Goal: Task Accomplishment & Management: Manage account settings

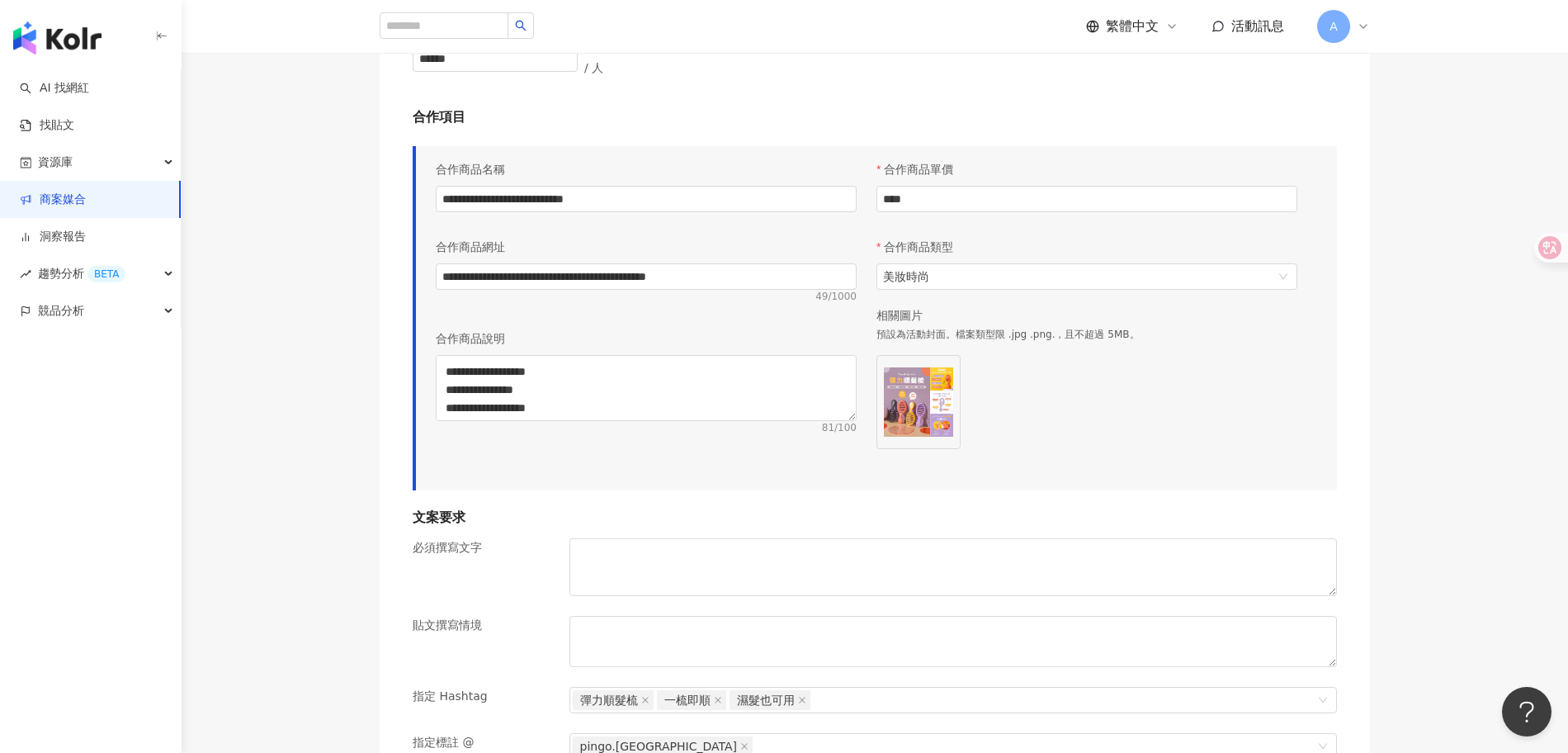
scroll to position [1058, 0]
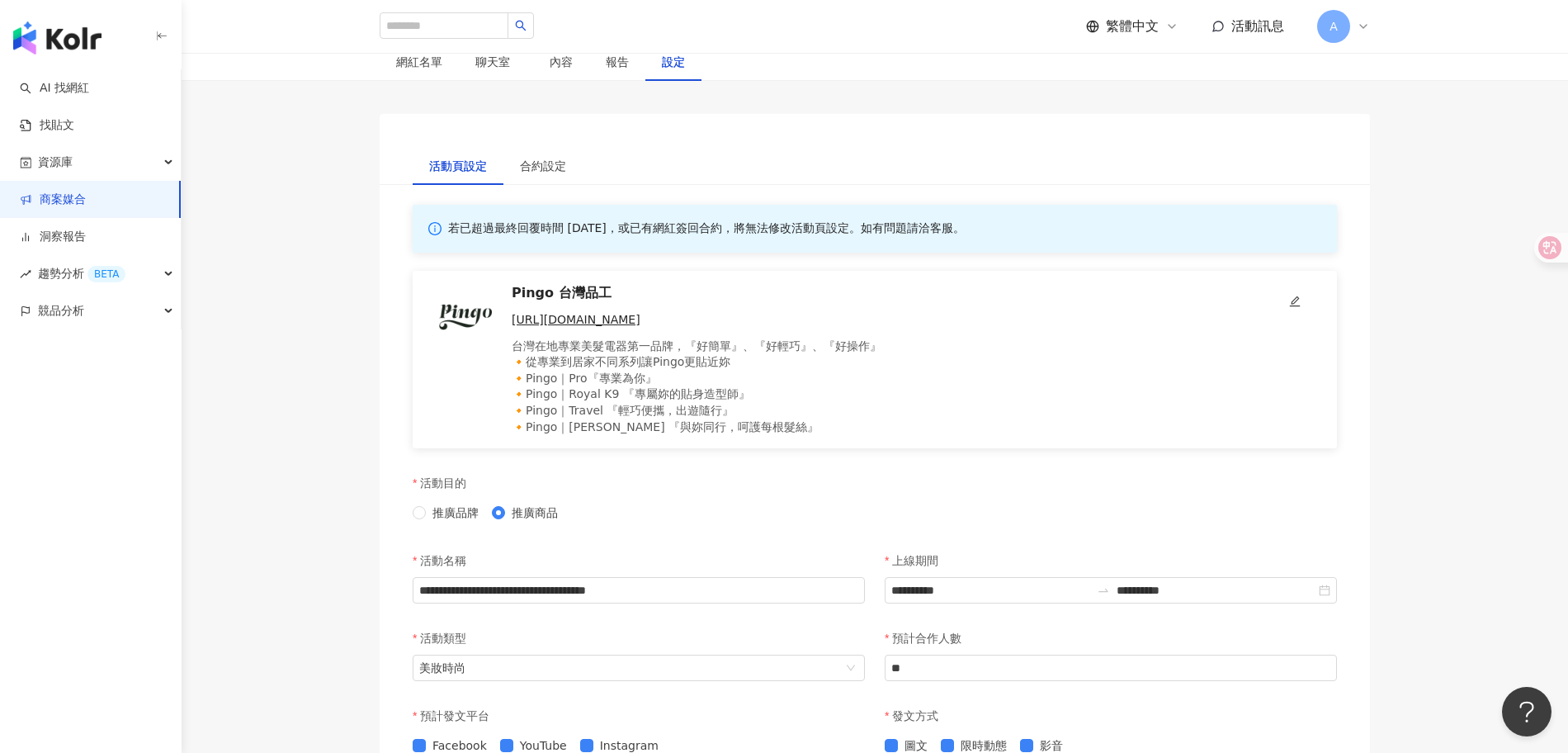
scroll to position [0, 0]
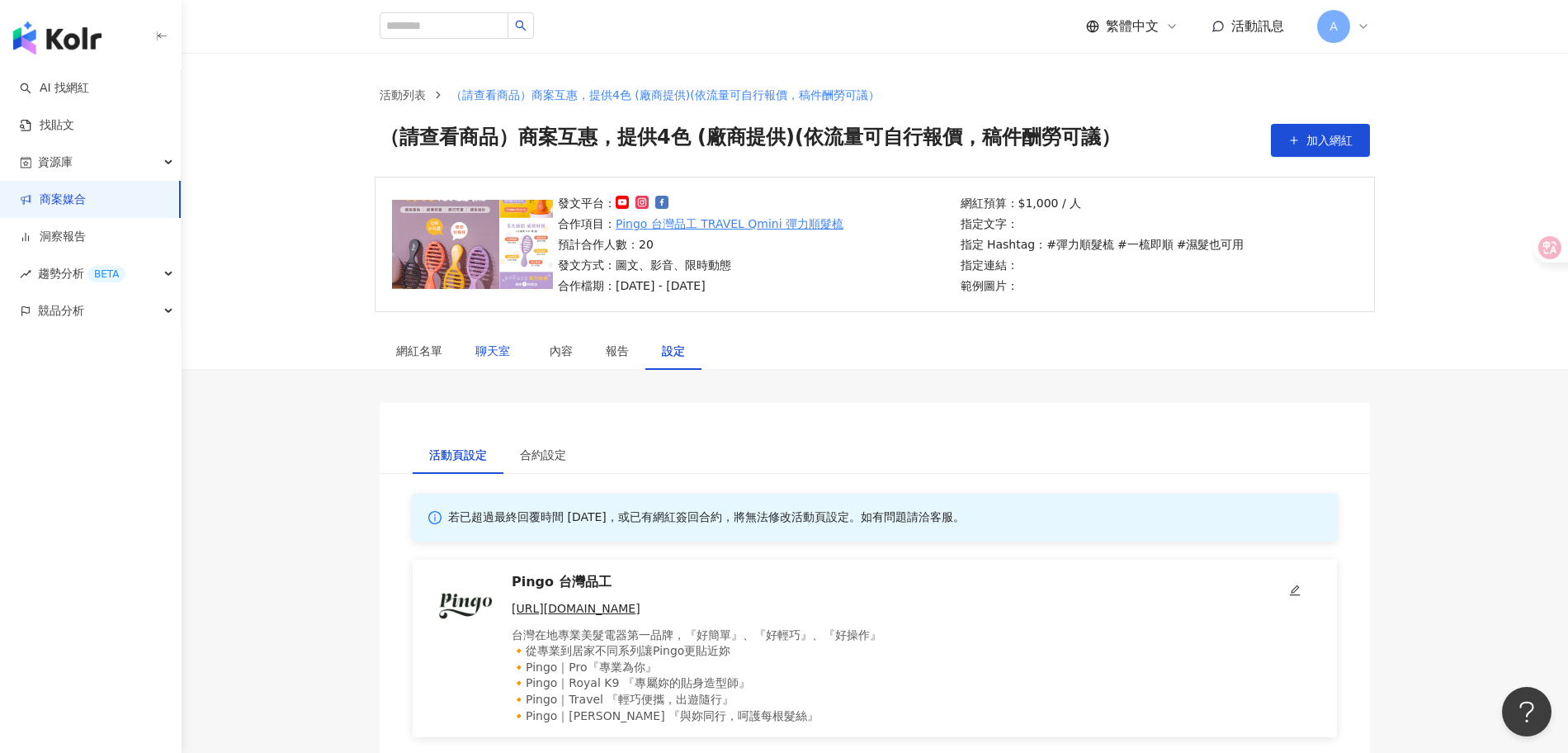
click at [493, 345] on span "聊天室" at bounding box center [495, 351] width 41 height 12
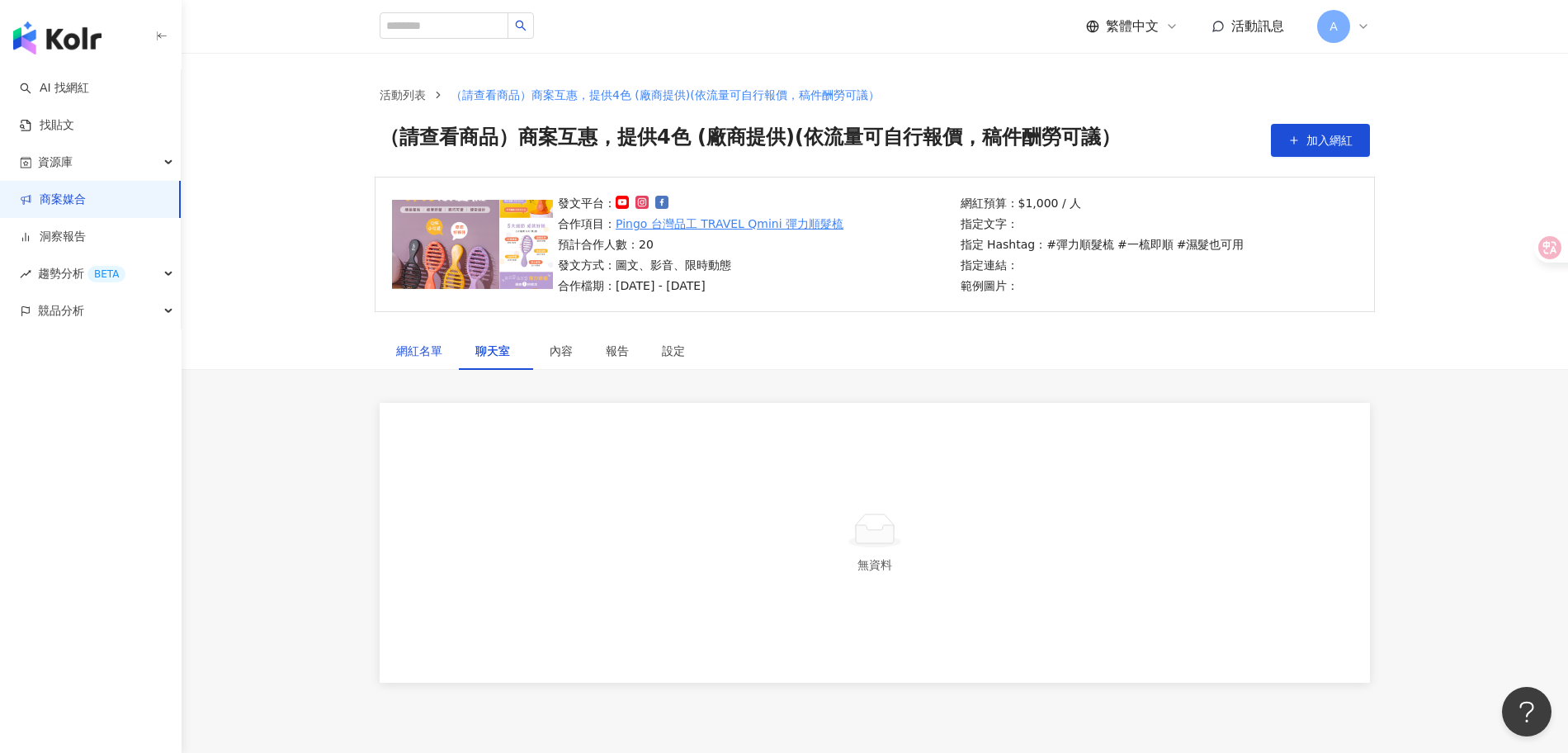
click at [424, 353] on div "網紅名單" at bounding box center [419, 351] width 46 height 18
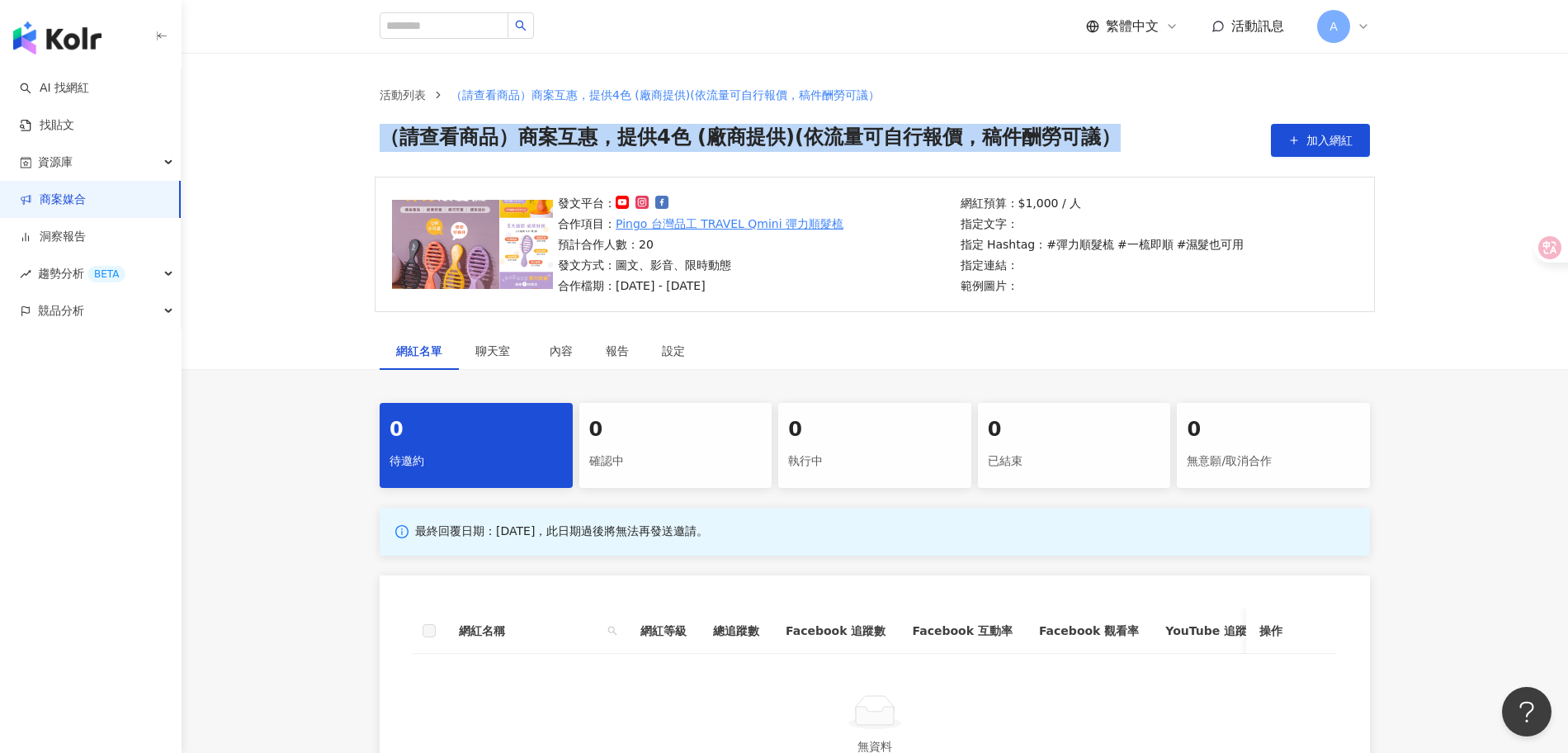
drag, startPoint x: 388, startPoint y: 137, endPoint x: 1126, endPoint y: 137, distance: 738.0
click at [1125, 137] on div "（請查看商品）商案互惠，提供4色 (廠商提供)(依流量可自行報價，稿件酬勞可議） 加入網紅" at bounding box center [875, 140] width 990 height 33
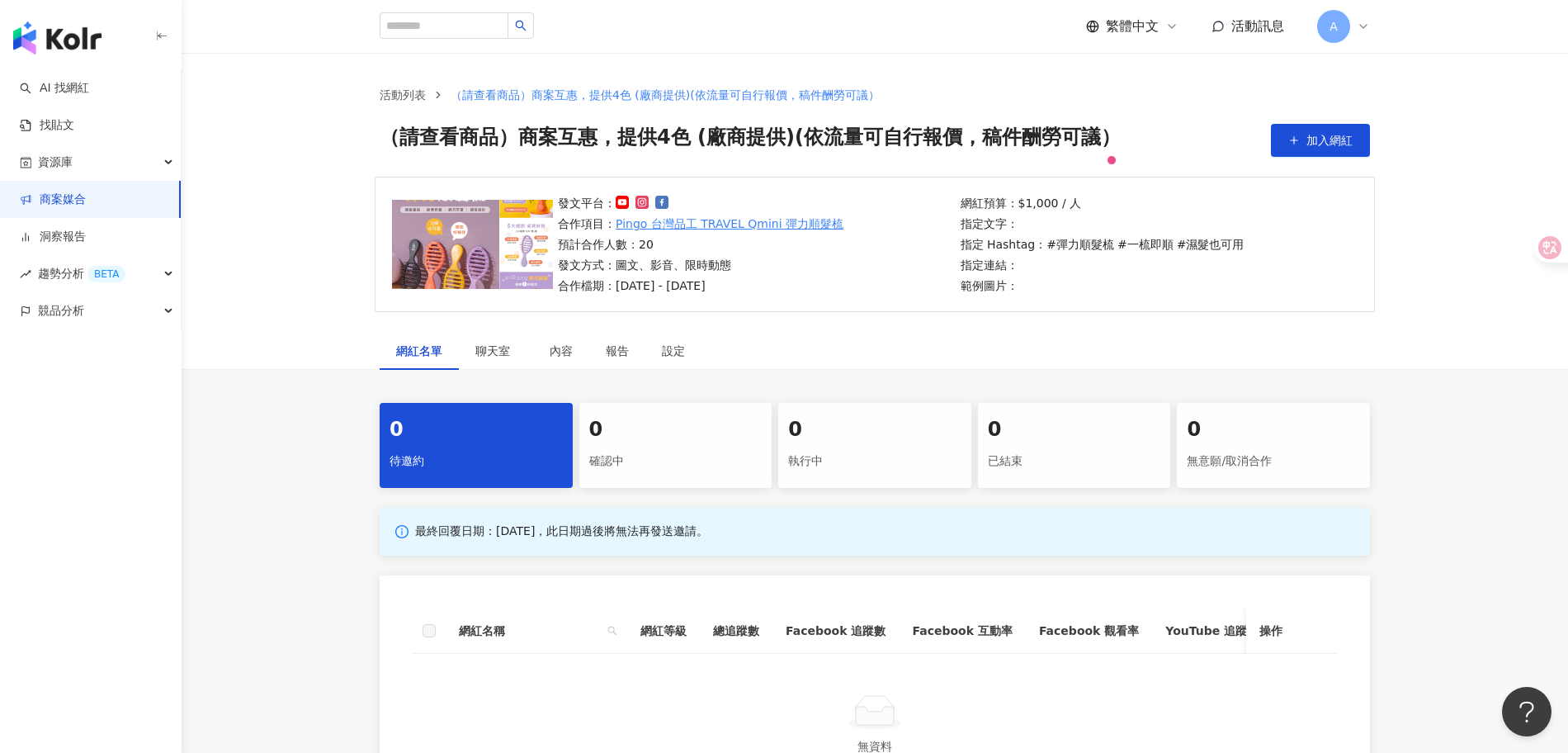
click at [916, 331] on div "網紅名單 聊天室 內容 報告 設定" at bounding box center [875, 351] width 1057 height 38
click at [847, 231] on div "發文平台： 合作項目： Pingo 台灣品工 TRAVEL Qmini 彈力順髮梳 預計合作人數：20 發文方式：圖文、影音、限時動態 合作檔期：2025/9…" at bounding box center [754, 244] width 402 height 101
drag, startPoint x: 828, startPoint y: 309, endPoint x: 542, endPoint y: 214, distance: 301.4
click at [542, 214] on div "發文平台： 合作項目： Pingo 台灣品工 TRAVEL Qmini 彈力順髮梳 預計合作人數：20 發文方式：圖文、影音、限時動態 合作檔期：2025/9…" at bounding box center [875, 244] width 1000 height 136
click at [481, 177] on div "發文平台： 合作項目： Pingo 台灣品工 TRAVEL Qmini 彈力順髮梳 預計合作人數：20 發文方式：圖文、影音、限時動態 合作檔期：2025/9…" at bounding box center [875, 244] width 1000 height 136
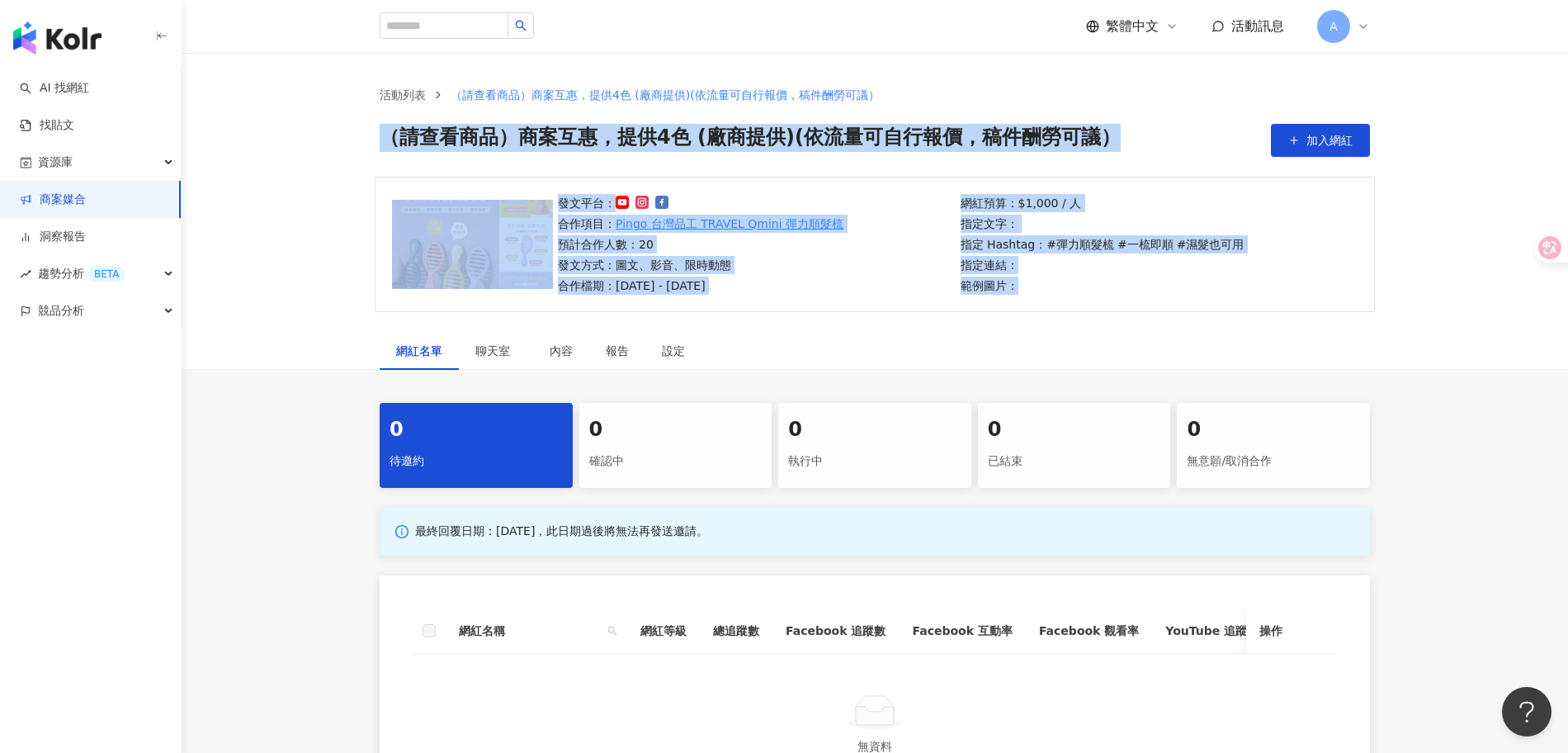
drag, startPoint x: 380, startPoint y: 130, endPoint x: 1242, endPoint y: 300, distance: 878.6
click at [1242, 300] on main "活動列表 （請查看商品）商案互惠，提供4色 (廠商提供)(依流量可自行報價，稿件酬勞可議） （請查看商品）商案互惠，提供4色 (廠商提供)(依流量可自行報價，…" at bounding box center [874, 439] width 1386 height 773
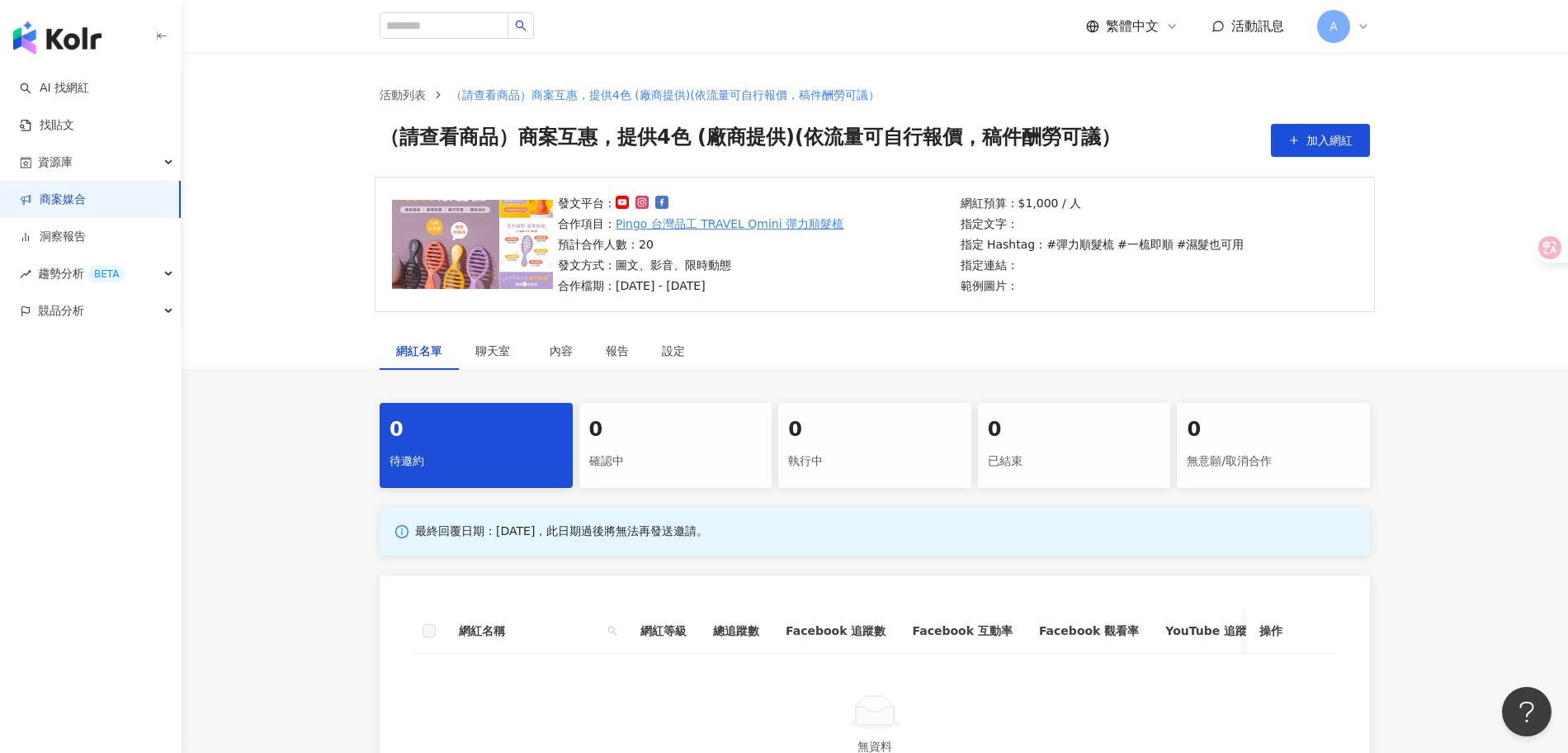
click at [1243, 303] on div "發文平台： 合作項目： Pingo 台灣品工 TRAVEL Qmini 彈力順髮梳 預計合作人數：20 發文方式：圖文、影音、限時動態 合作檔期：2025/9…" at bounding box center [875, 244] width 1000 height 136
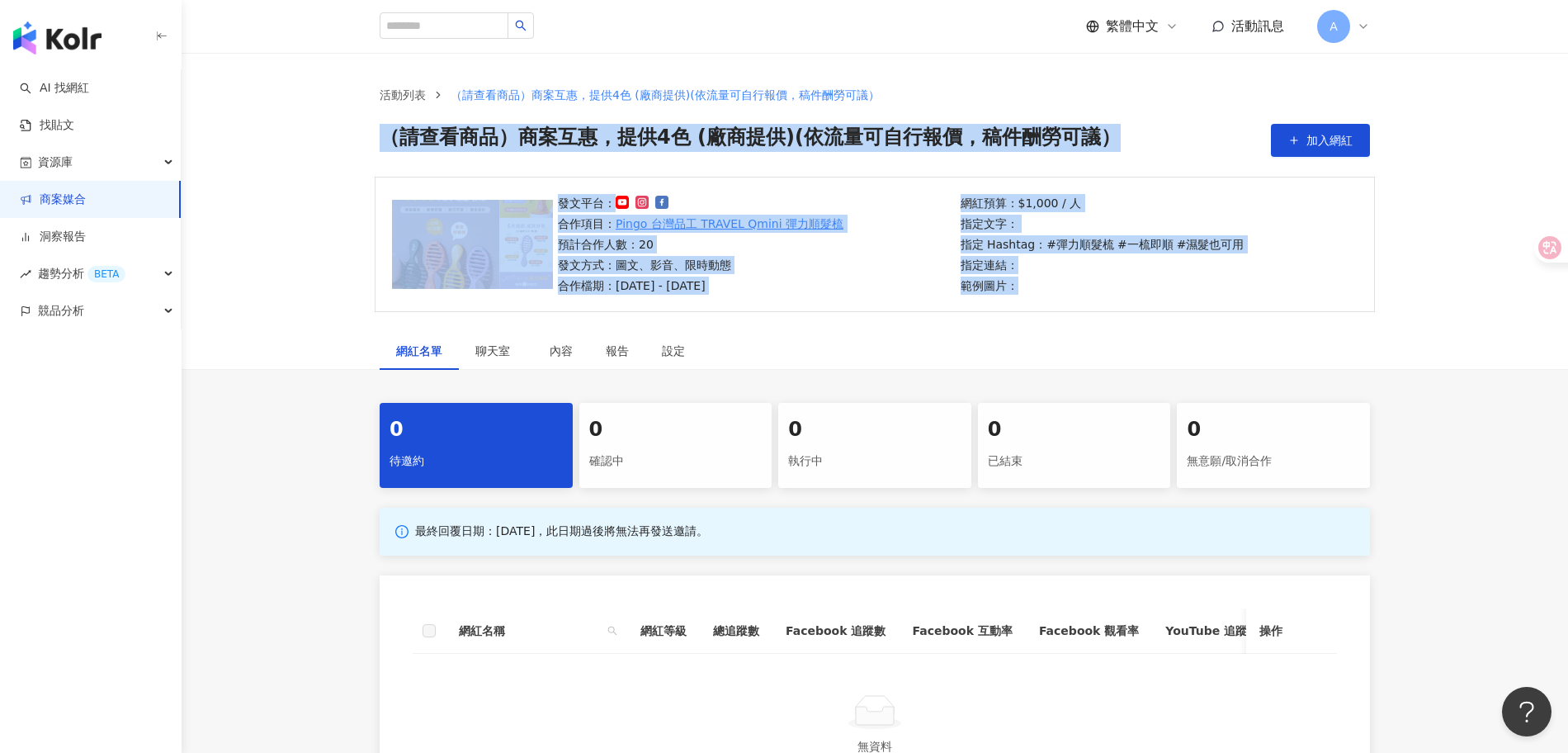
drag, startPoint x: 1334, startPoint y: 316, endPoint x: 310, endPoint y: 137, distance: 1039.5
click at [308, 137] on main "活動列表 （請查看商品）商案互惠，提供4色 (廠商提供)(依流量可自行報價，稿件酬勞可議） （請查看商品）商案互惠，提供4色 (廠商提供)(依流量可自行報價，…" at bounding box center [874, 439] width 1386 height 773
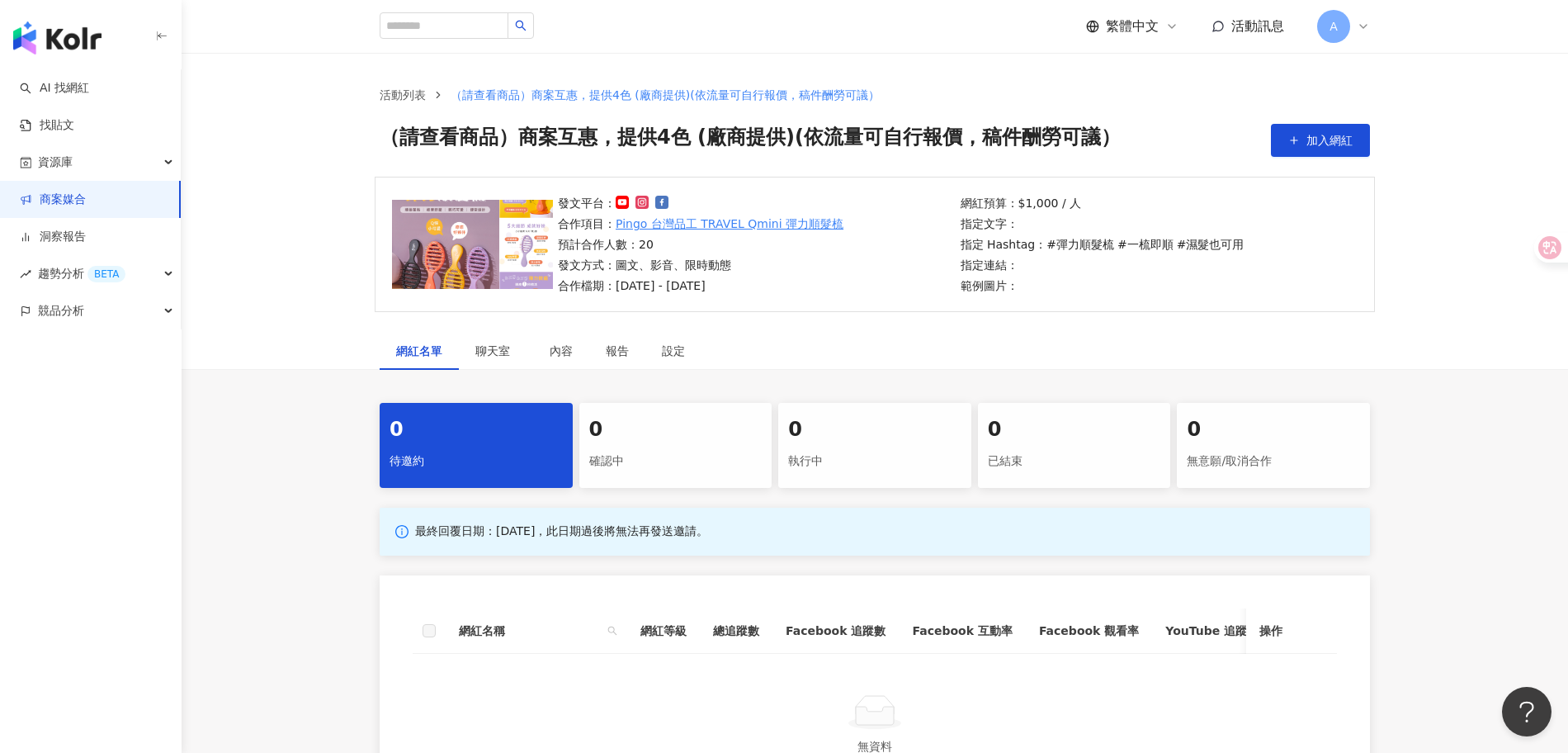
click at [333, 144] on div "活動列表 （請查看商品）商案互惠，提供4色 (廠商提供)(依流量可自行報價，稿件酬勞可議） （請查看商品）商案互惠，提供4色 (廠商提供)(依流量可自行報價，…" at bounding box center [874, 115] width 1386 height 124
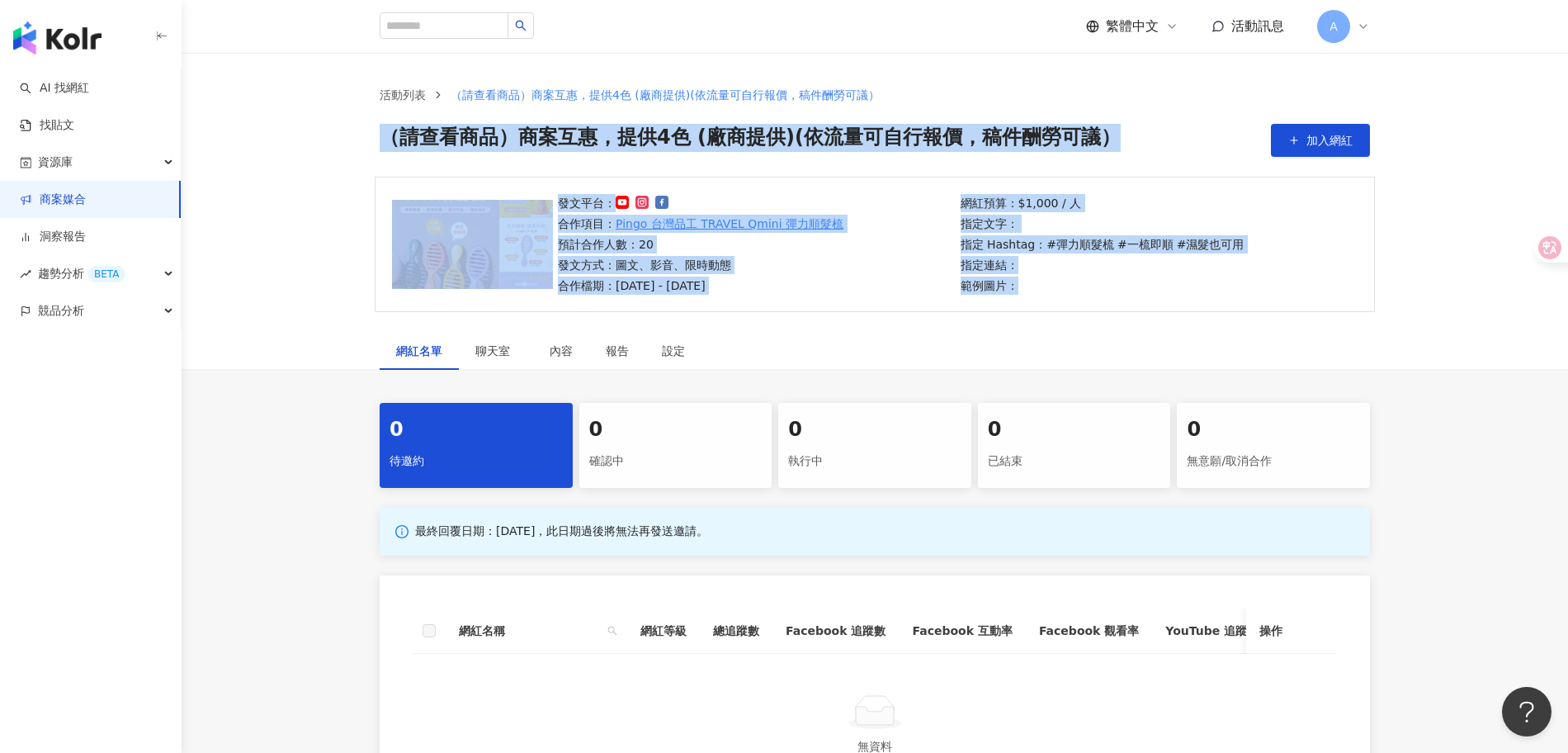
drag, startPoint x: 1420, startPoint y: 320, endPoint x: 357, endPoint y: 137, distance: 1078.6
click at [357, 137] on main "活動列表 （請查看商品）商案互惠，提供4色 (廠商提供)(依流量可自行報價，稿件酬勞可議） （請查看商品）商案互惠，提供4色 (廠商提供)(依流量可自行報價，…" at bounding box center [874, 439] width 1386 height 773
click at [359, 137] on div "活動列表 （請查看商品）商案互惠，提供4色 (廠商提供)(依流量可自行報價，稿件酬勞可議） （請查看商品）商案互惠，提供4色 (廠商提供)(依流量可自行報價，…" at bounding box center [875, 121] width 1057 height 71
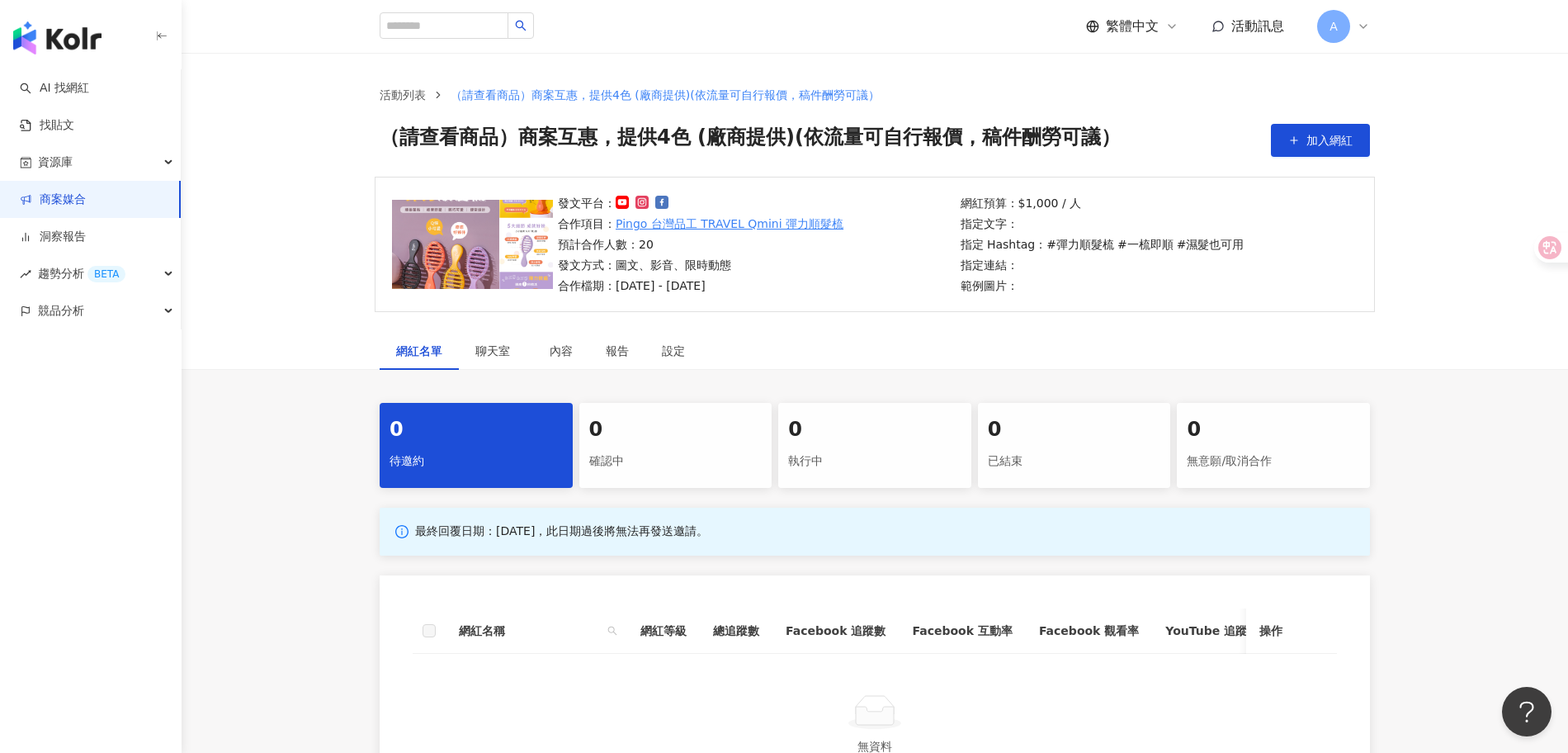
click at [508, 326] on div "發文平台： 合作項目： Pingo 台灣品工 TRAVEL Qmini 彈力順髮梳 預計合作人數：20 發文方式：圖文、影音、限時動態 合作檔期：2025/9…" at bounding box center [874, 254] width 1386 height 155
click at [456, 344] on div "網紅名單" at bounding box center [419, 351] width 79 height 38
click at [491, 351] on span "聊天室" at bounding box center [495, 351] width 41 height 12
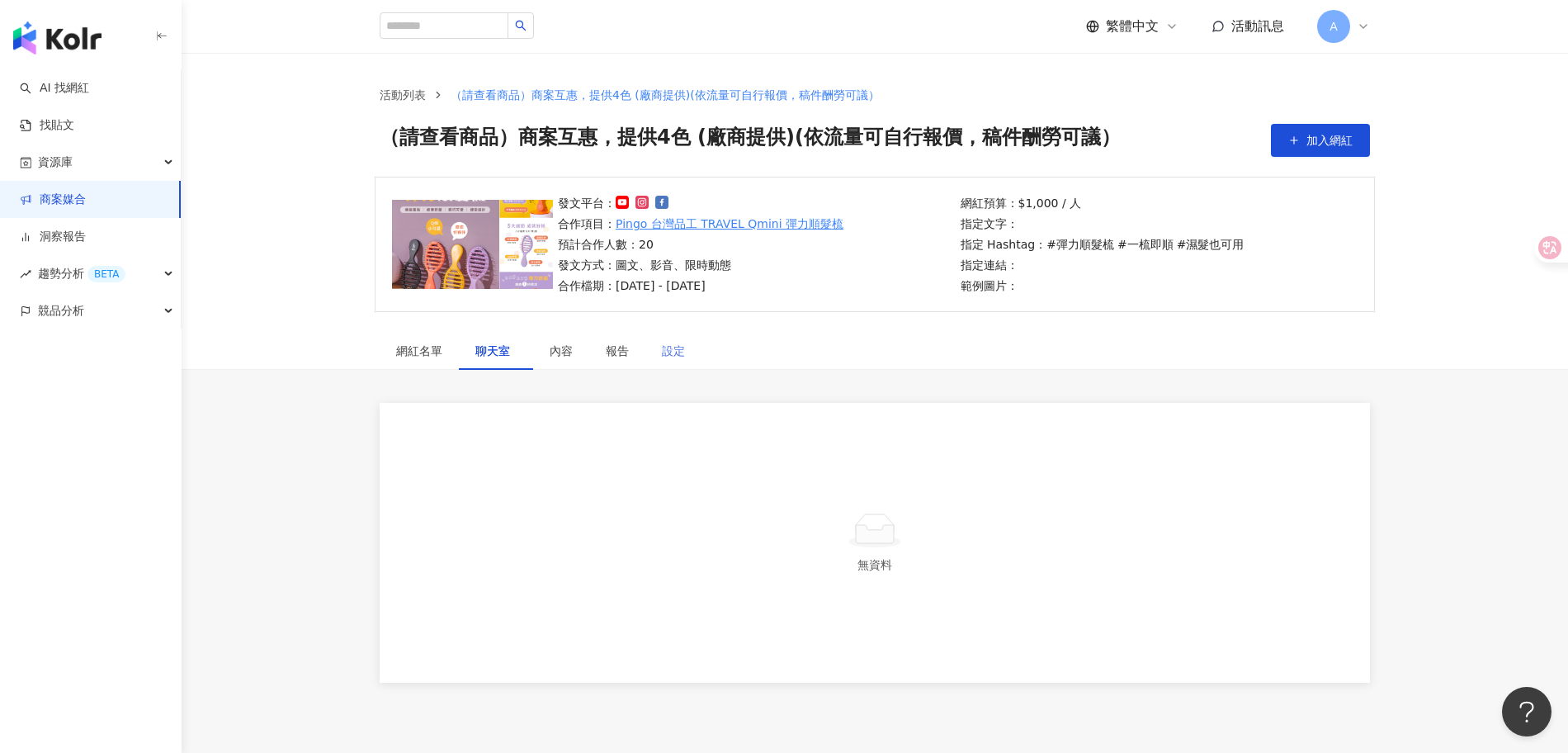
click at [690, 350] on div "設定" at bounding box center [673, 351] width 56 height 38
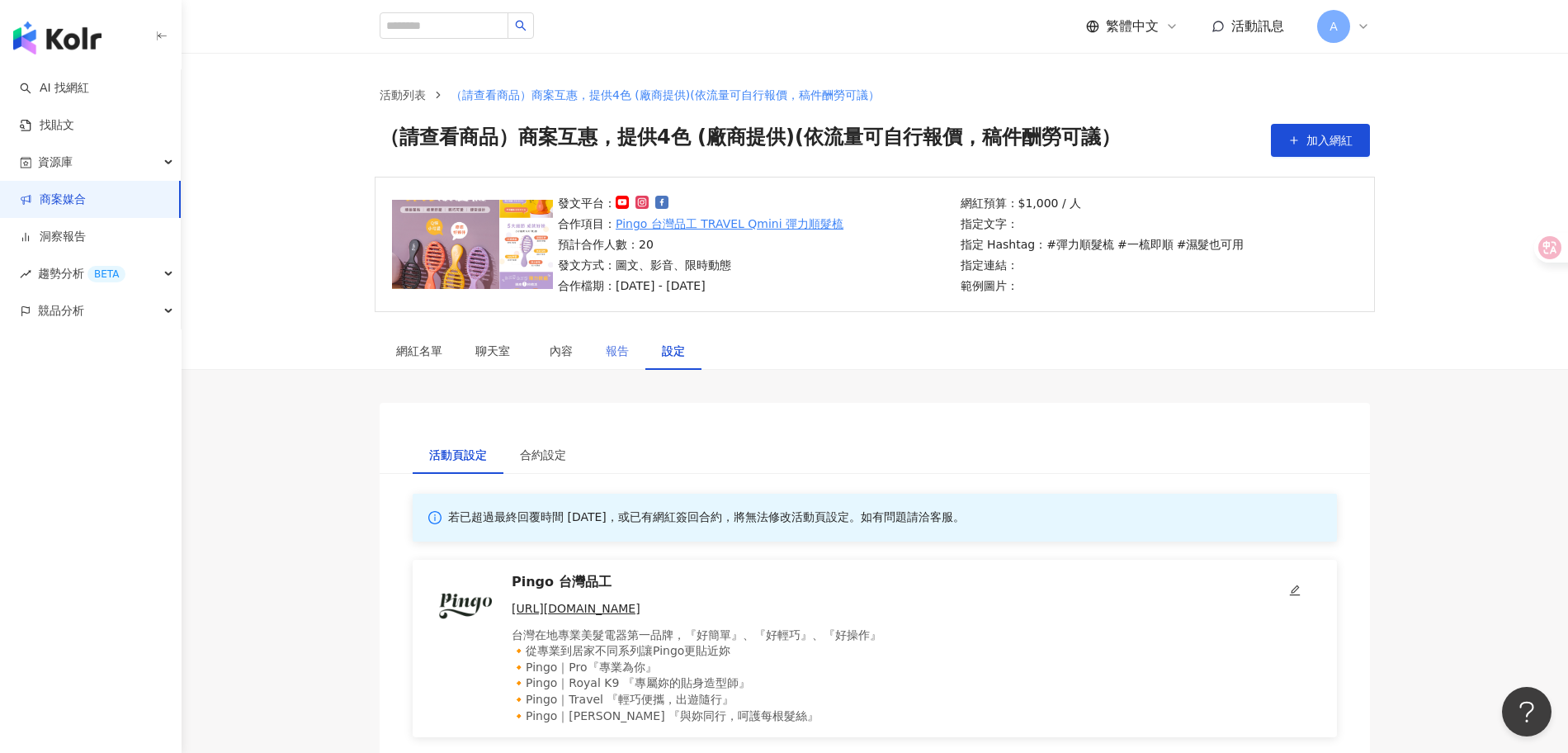
click at [589, 346] on div "報告" at bounding box center [617, 351] width 56 height 38
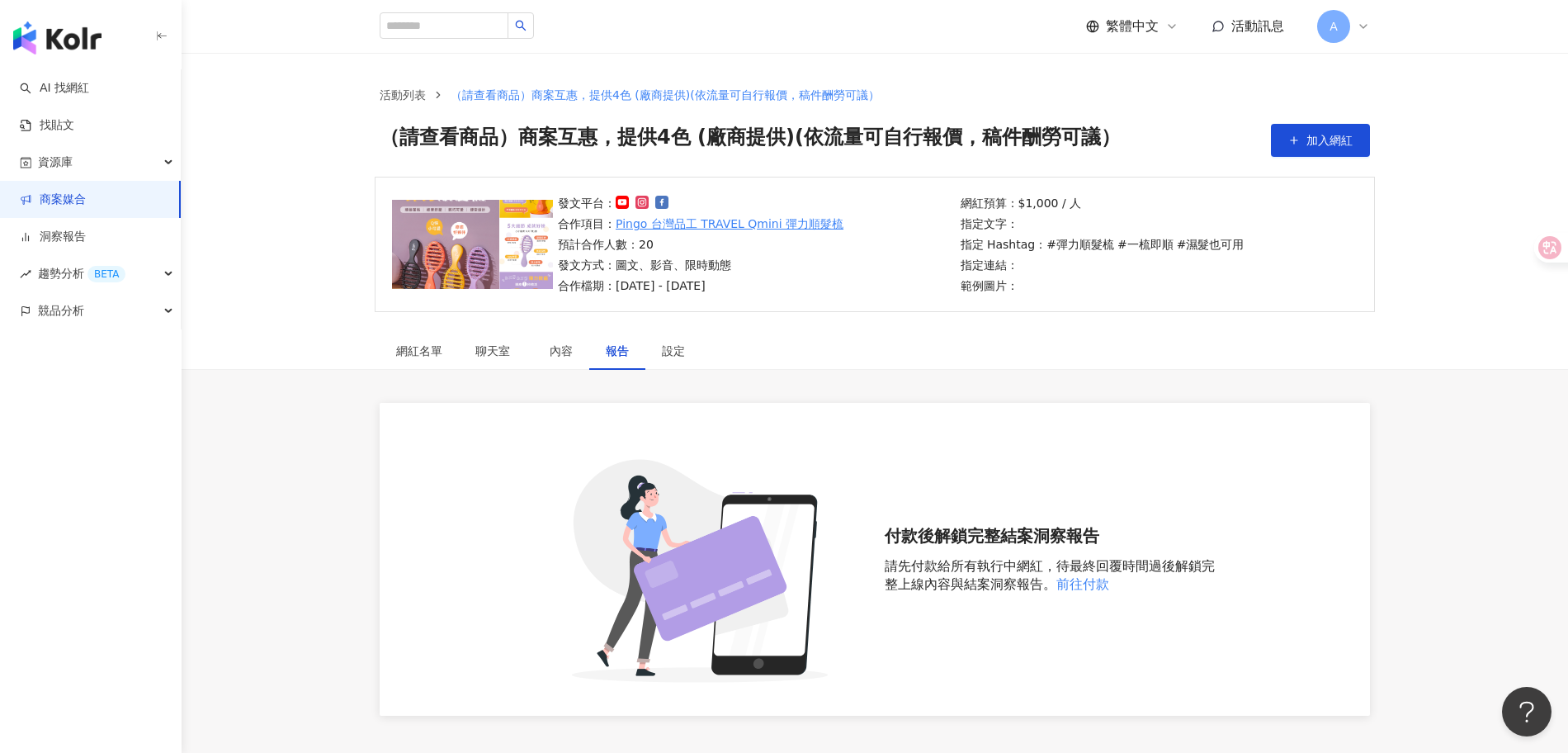
click at [606, 345] on div "報告" at bounding box center [617, 351] width 23 height 18
drag, startPoint x: 683, startPoint y: 351, endPoint x: 699, endPoint y: 367, distance: 22.6
click at [683, 351] on div "設定" at bounding box center [673, 351] width 23 height 18
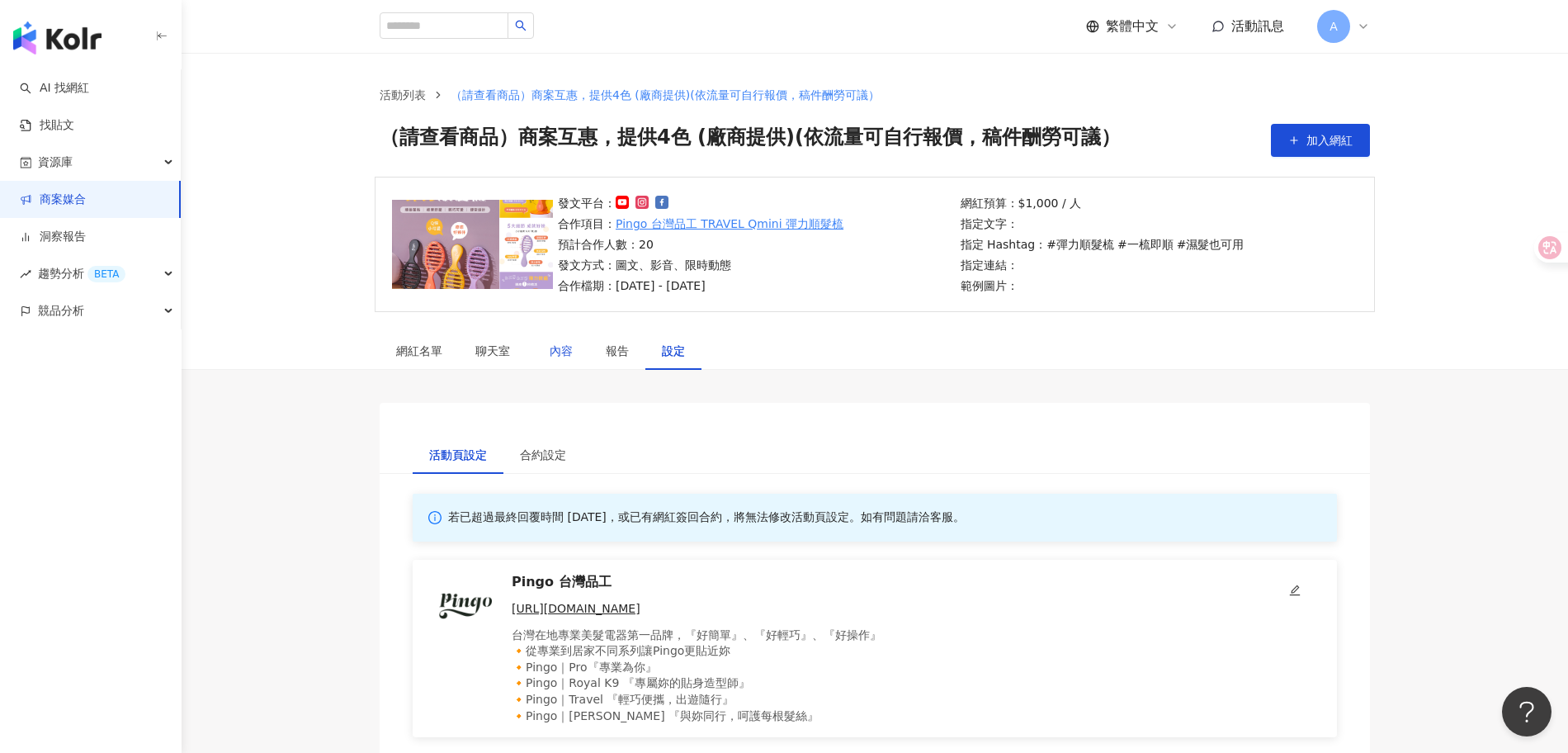
click at [569, 349] on div "內容" at bounding box center [561, 351] width 23 height 18
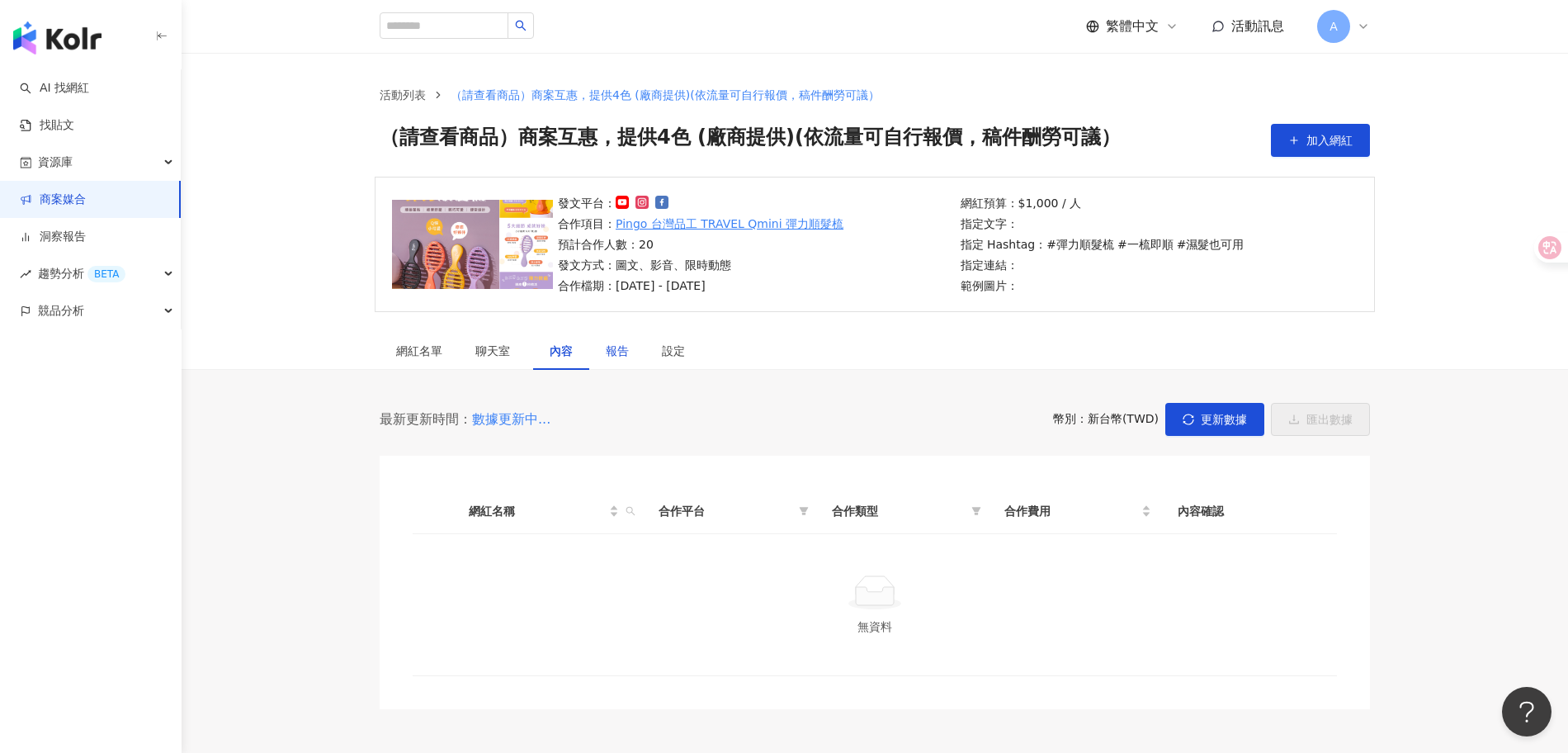
click at [616, 356] on div "報告" at bounding box center [617, 351] width 23 height 18
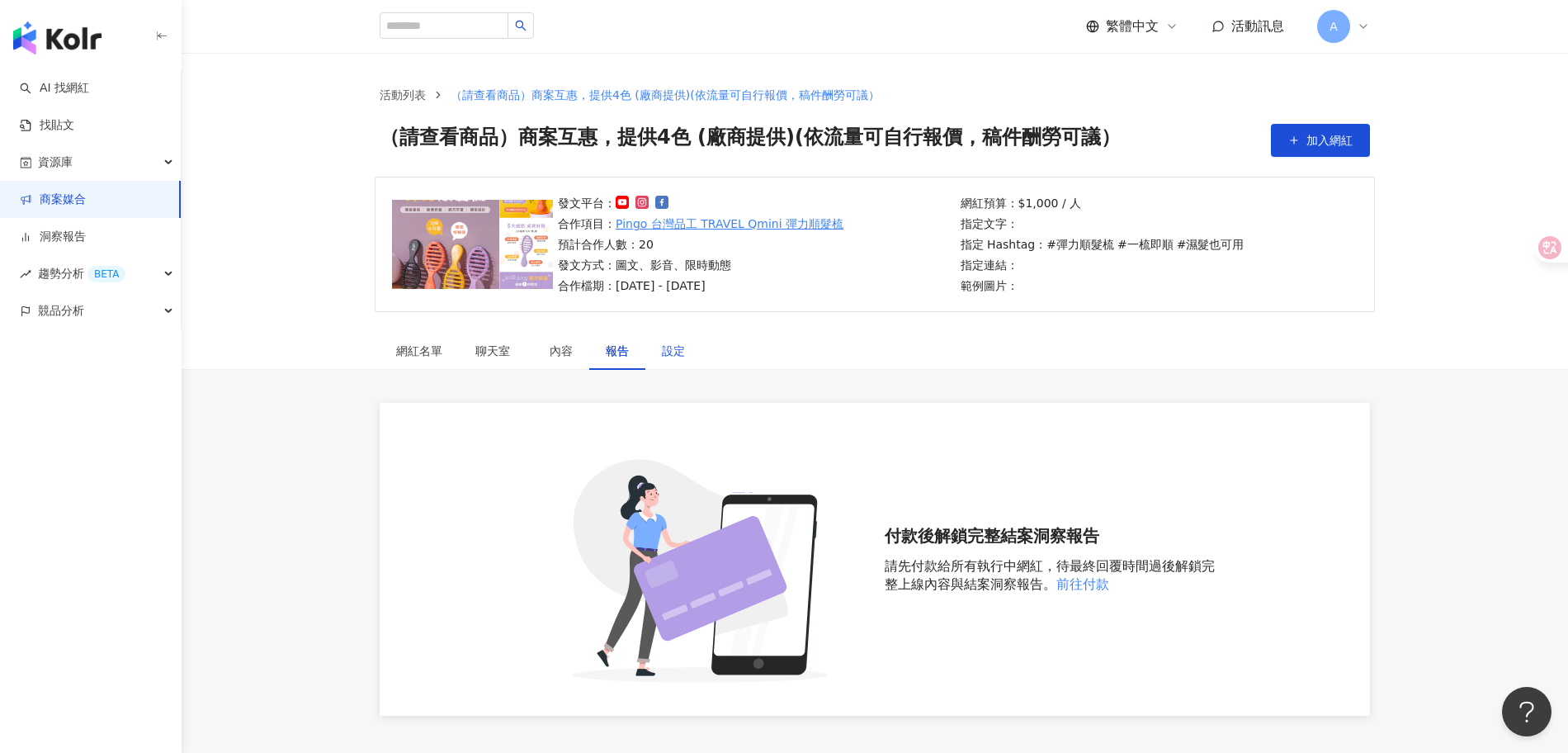
click at [662, 347] on div "設定" at bounding box center [673, 351] width 23 height 18
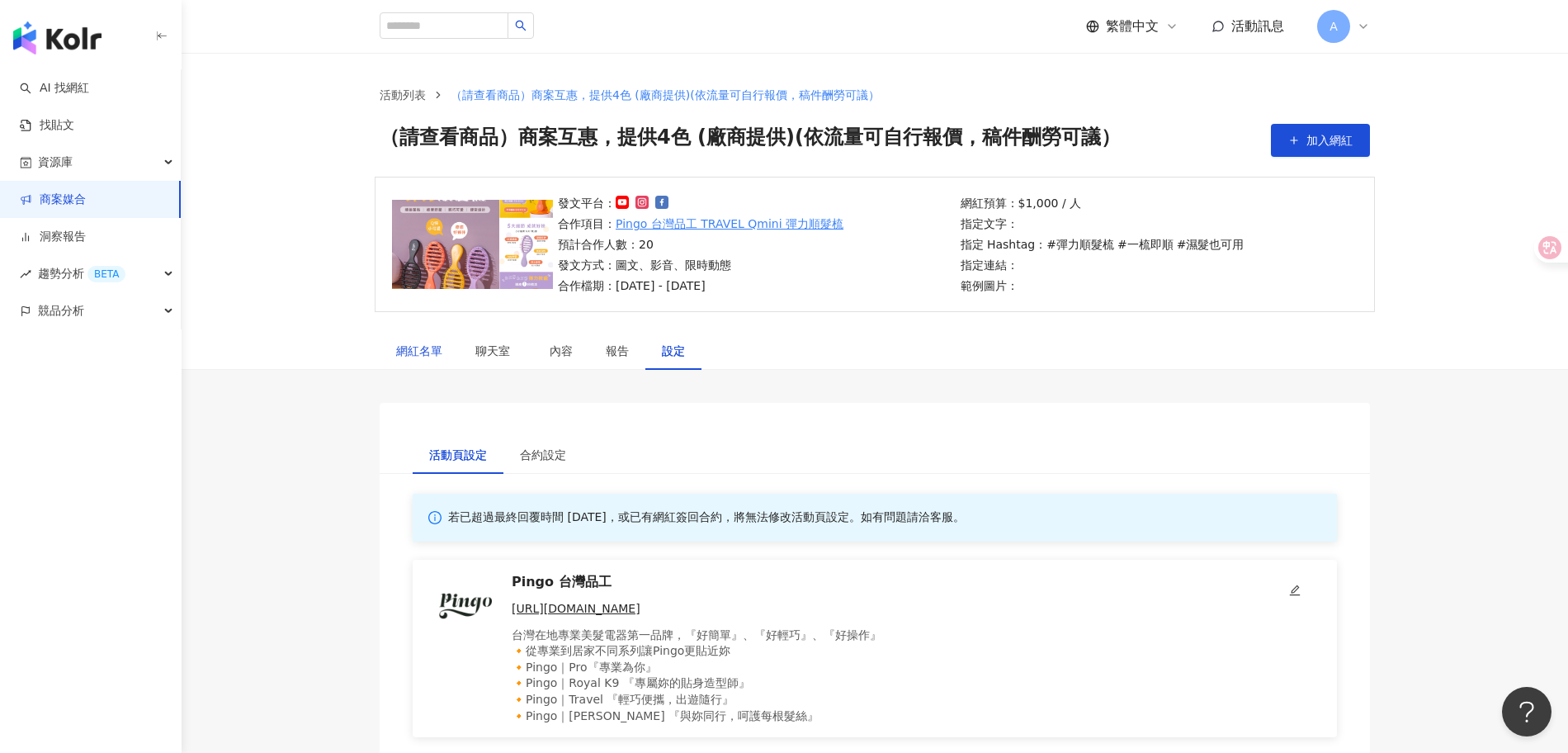
click at [435, 350] on div "網紅名單" at bounding box center [419, 351] width 46 height 18
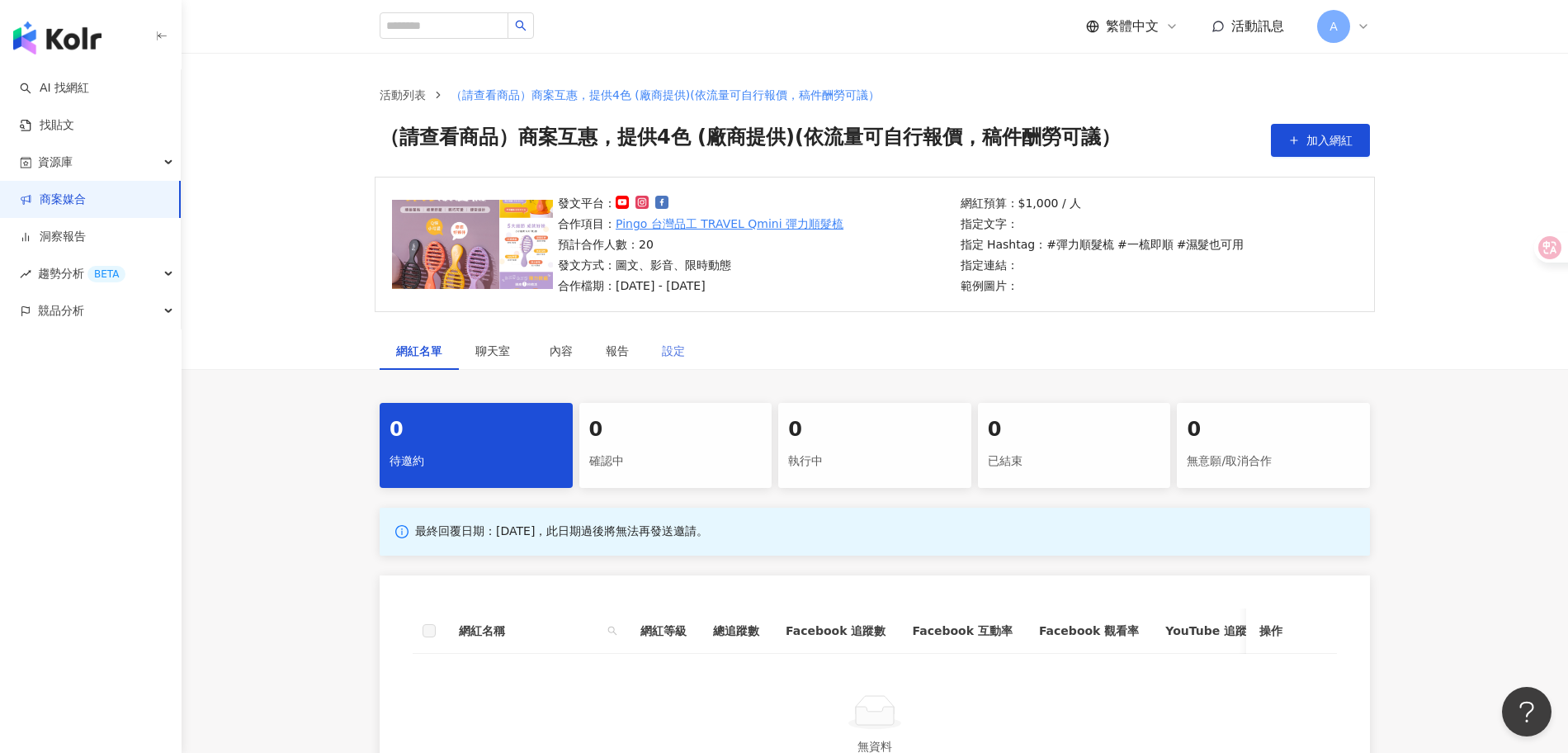
click at [686, 346] on div "設定" at bounding box center [673, 351] width 56 height 38
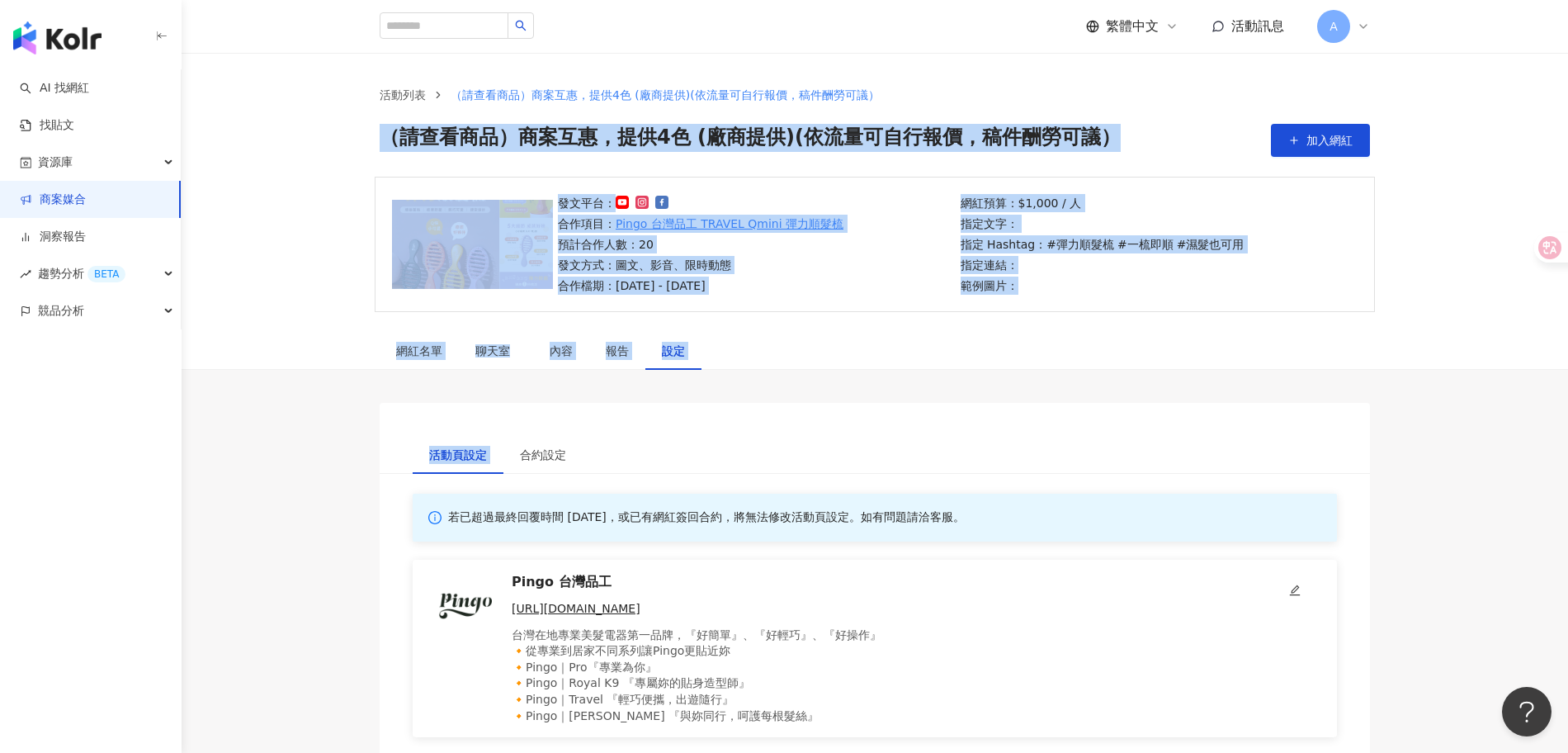
drag, startPoint x: 380, startPoint y: 132, endPoint x: 1309, endPoint y: 384, distance: 962.6
drag, startPoint x: 1188, startPoint y: 376, endPoint x: 326, endPoint y: 130, distance: 896.4
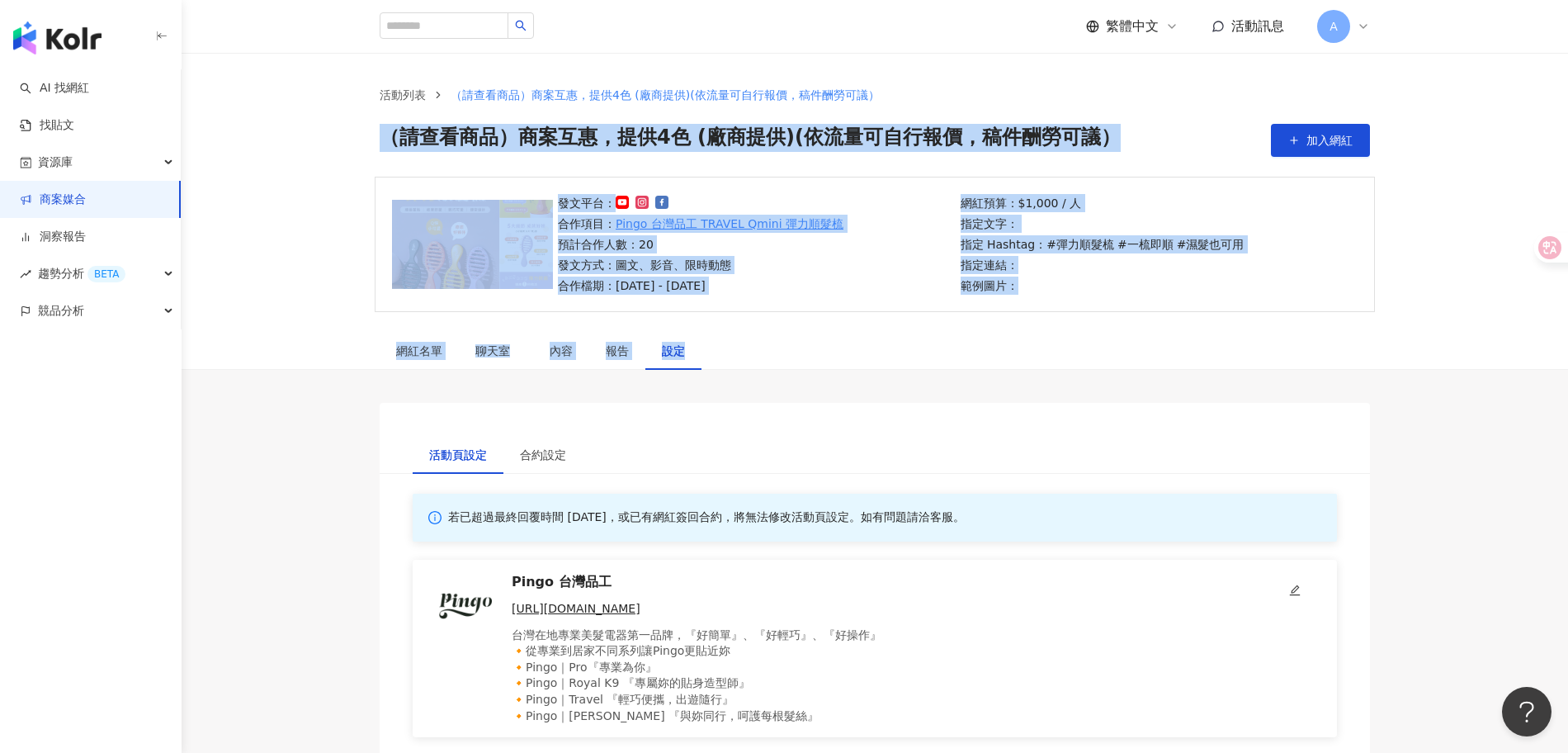
click at [381, 161] on div "活動列表 （請查看商品）商案互惠，提供4色 (廠商提供)(依流量可自行報價，稿件酬勞可議） （請查看商品）商案互惠，提供4色 (廠商提供)(依流量可自行報價，…" at bounding box center [874, 115] width 1386 height 124
drag, startPoint x: 1253, startPoint y: 347, endPoint x: 248, endPoint y: 122, distance: 1029.9
click at [359, 164] on div "活動列表 （請查看商品）商案互惠，提供4色 (廠商提供)(依流量可自行報價，稿件酬勞可議） （請查看商品）商案互惠，提供4色 (廠商提供)(依流量可自行報價，…" at bounding box center [874, 115] width 1386 height 124
drag, startPoint x: 1315, startPoint y: 331, endPoint x: 360, endPoint y: 138, distance: 974.3
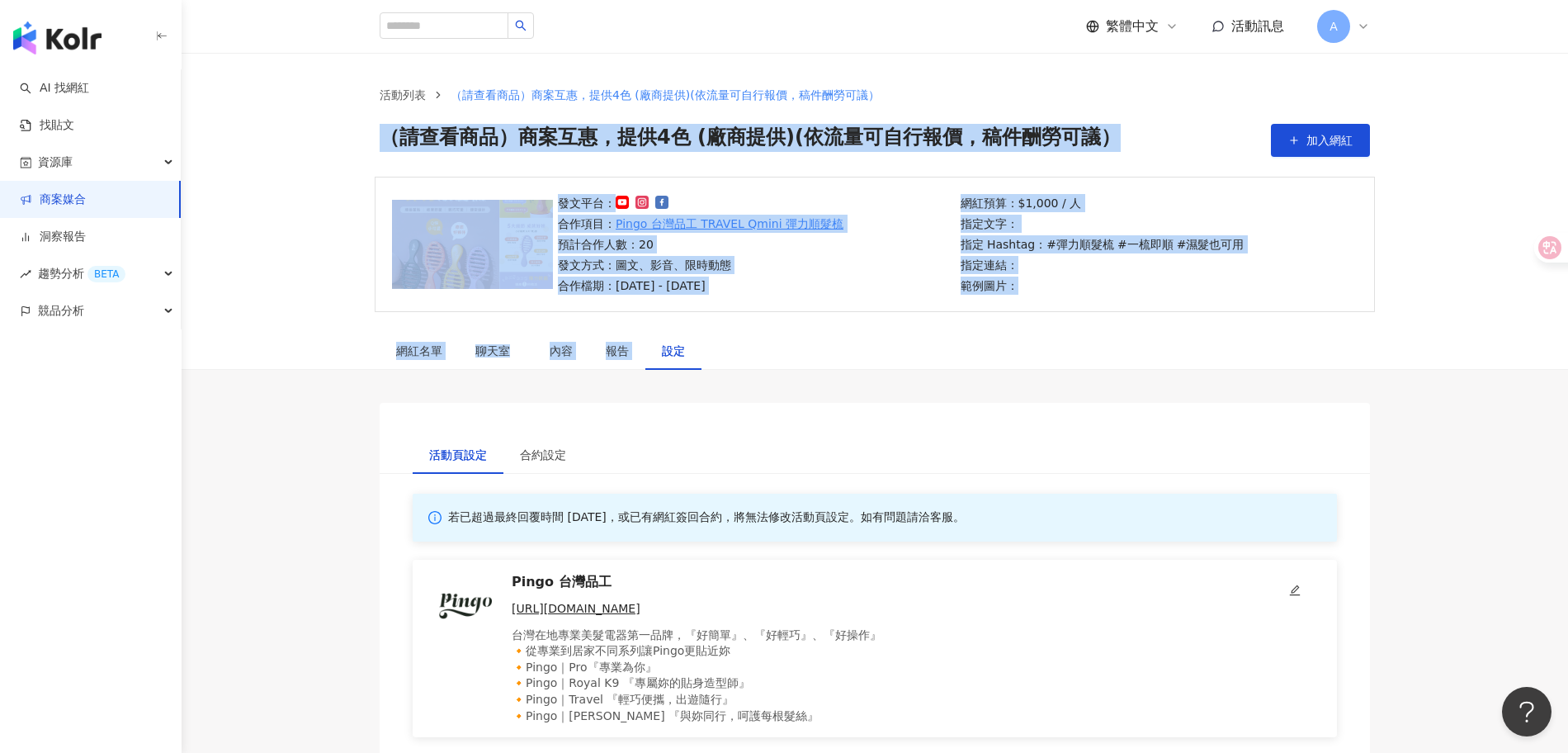
click at [359, 138] on div "活動列表 （請查看商品）商案互惠，提供4色 (廠商提供)(依流量可自行報價，稿件酬勞可議） （請查看商品）商案互惠，提供4色 (廠商提供)(依流量可自行報價，…" at bounding box center [875, 121] width 1057 height 71
drag, startPoint x: 352, startPoint y: 119, endPoint x: 1217, endPoint y: 352, distance: 895.8
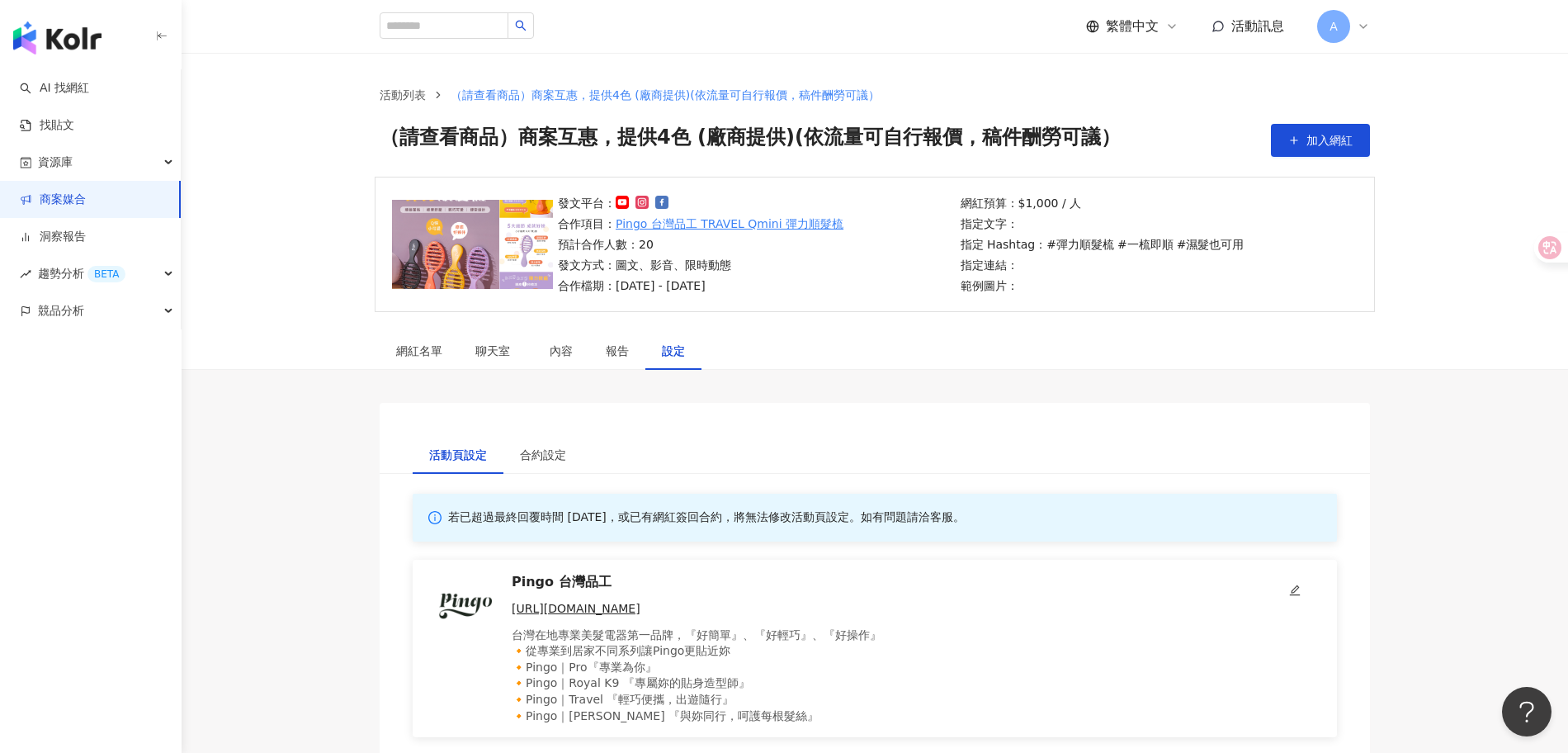
click at [847, 426] on div "活動頁設定 合約設定" at bounding box center [875, 438] width 990 height 71
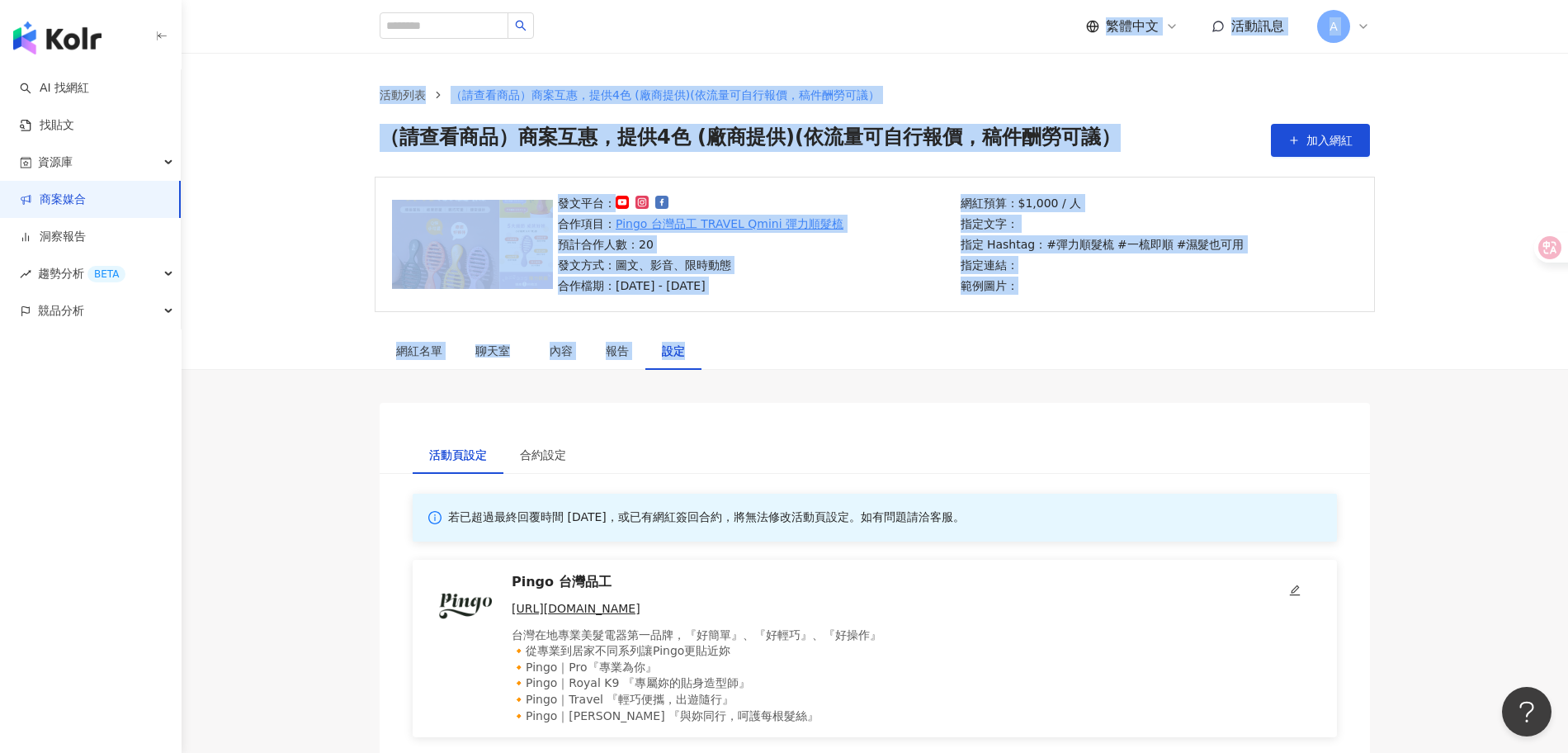
drag, startPoint x: 301, startPoint y: 40, endPoint x: 1078, endPoint y: 354, distance: 838.0
click at [1078, 354] on div "網紅名單 聊天室 內容 報告 設定" at bounding box center [875, 351] width 1057 height 38
drag, startPoint x: 879, startPoint y: 350, endPoint x: 339, endPoint y: 90, distance: 599.3
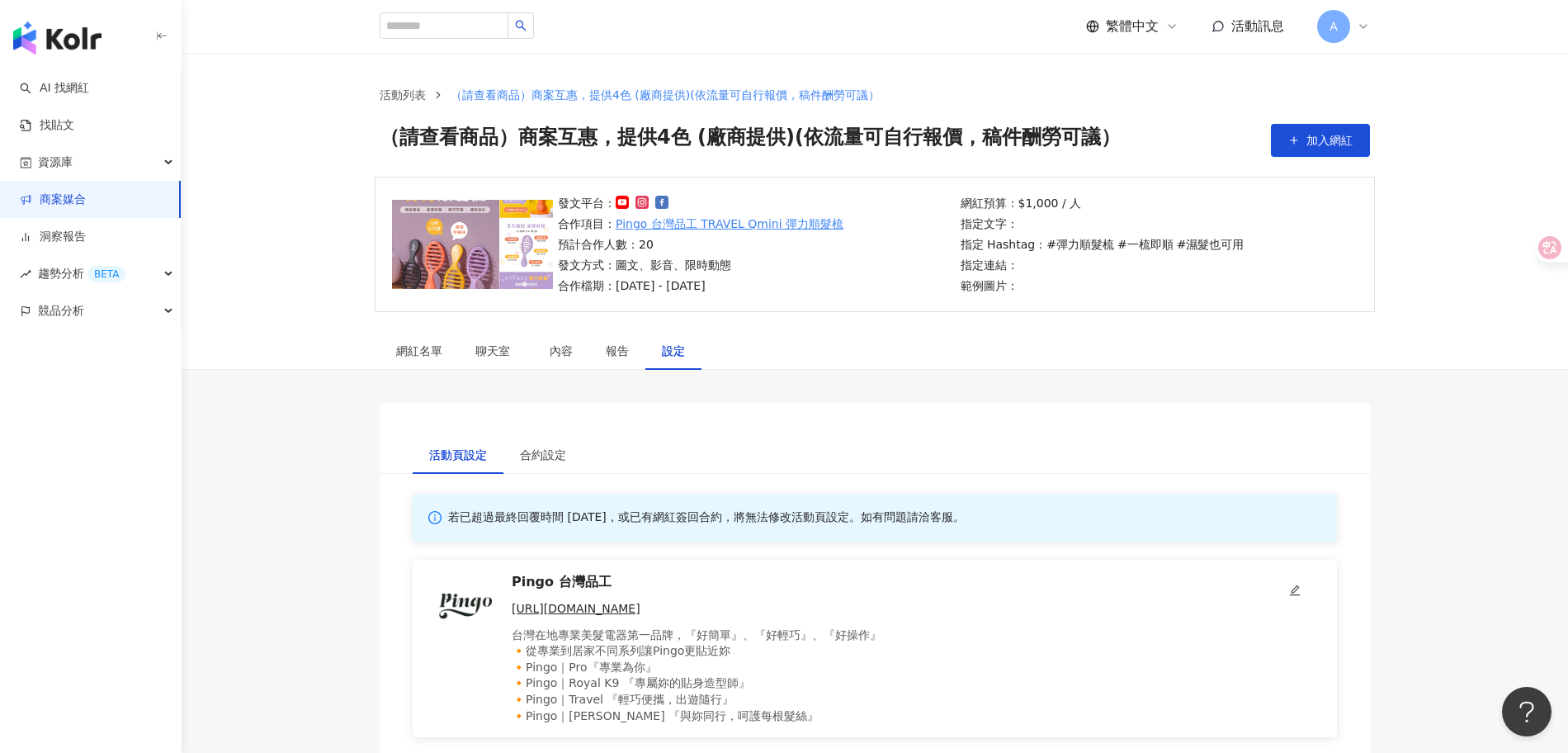
click at [339, 90] on div "活動列表 （請查看商品）商案互惠，提供4色 (廠商提供)(依流量可自行報價，稿件酬勞可議） （請查看商品）商案互惠，提供4色 (廠商提供)(依流量可自行報價，…" at bounding box center [874, 115] width 1386 height 124
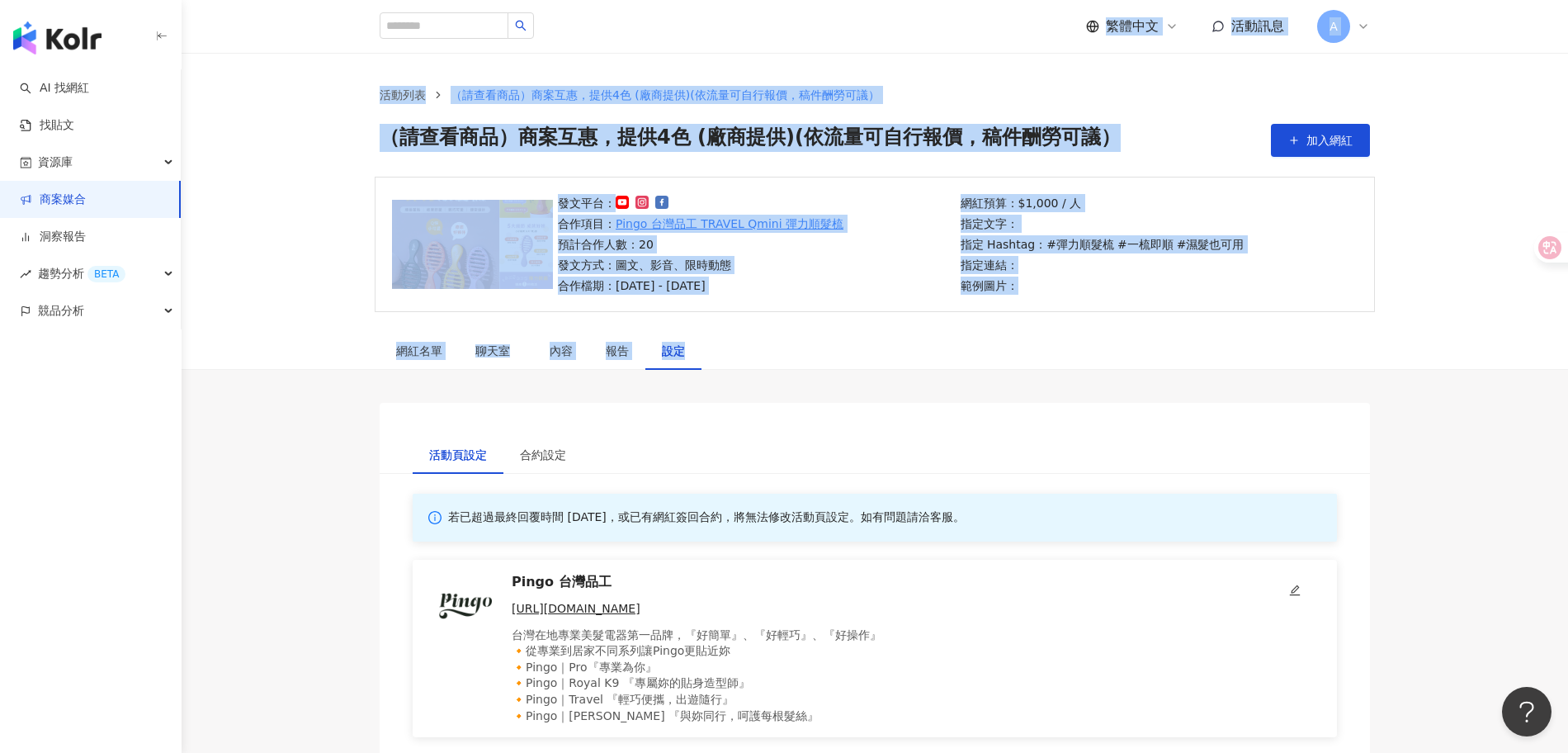
drag, startPoint x: 343, startPoint y: 16, endPoint x: 962, endPoint y: 385, distance: 720.6
click at [919, 343] on div "網紅名單 聊天室 內容 報告 設定" at bounding box center [875, 351] width 1057 height 38
drag, startPoint x: 1142, startPoint y: 363, endPoint x: 307, endPoint y: 72, distance: 884.3
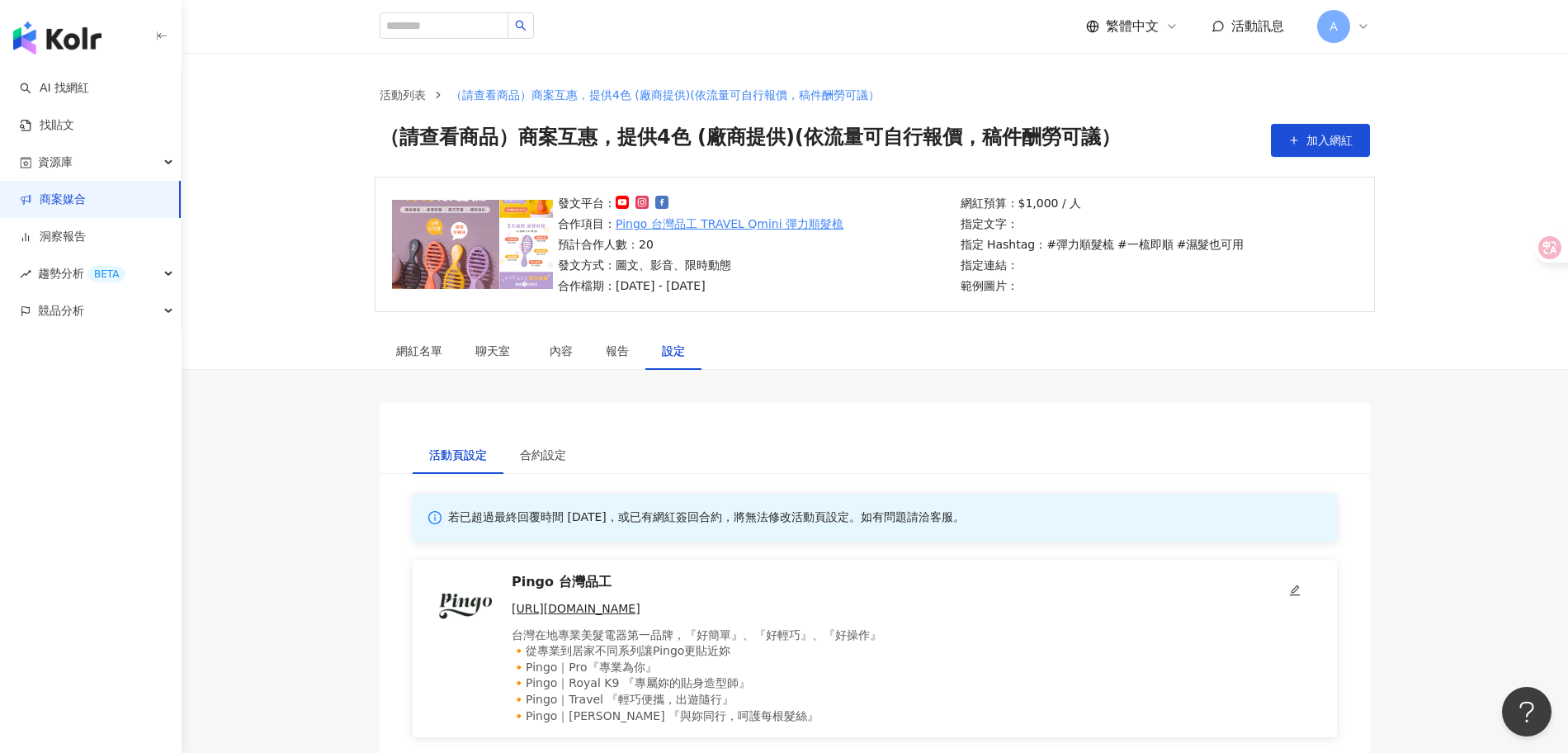
click at [329, 86] on div "活動列表 （請查看商品）商案互惠，提供4色 (廠商提供)(依流量可自行報價，稿件酬勞可議） （請查看商品）商案互惠，提供4色 (廠商提供)(依流量可自行報價，…" at bounding box center [874, 115] width 1386 height 124
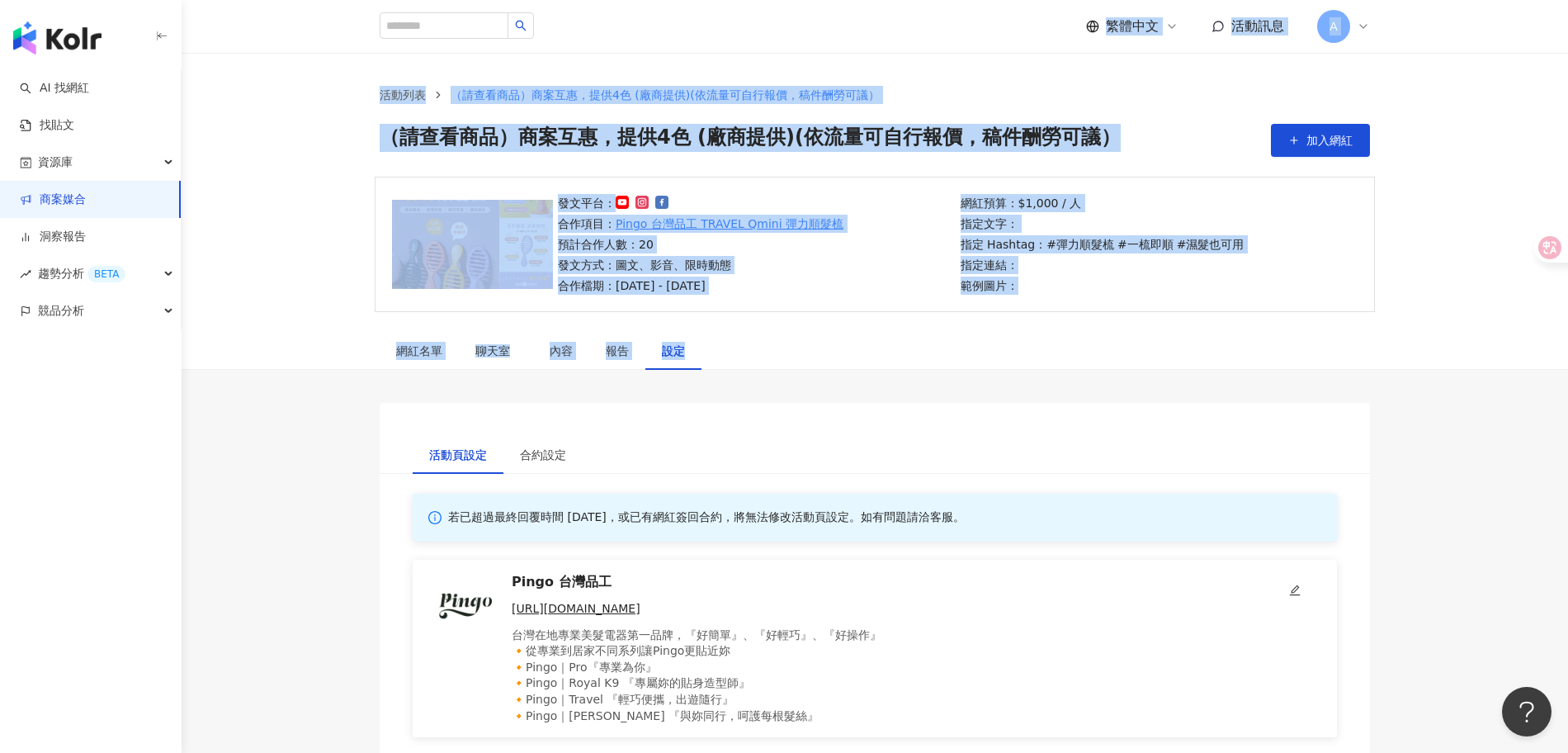
drag, startPoint x: 314, startPoint y: 19, endPoint x: 1065, endPoint y: 350, distance: 820.7
drag, startPoint x: 896, startPoint y: 363, endPoint x: 329, endPoint y: 100, distance: 625.0
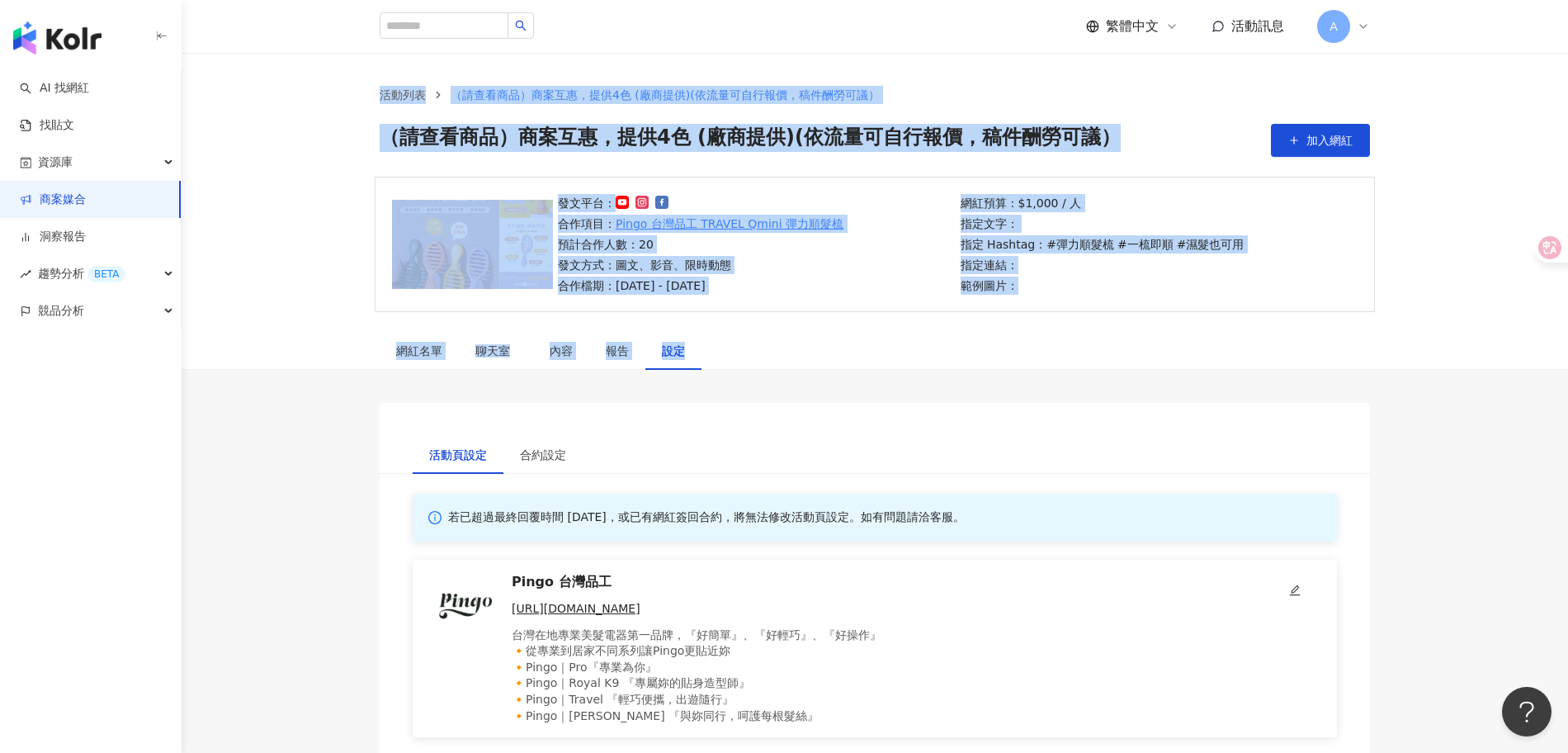
click at [370, 145] on div "活動列表 （請查看商品）商案互惠，提供4色 (廠商提供)(依流量可自行報價，稿件酬勞可議） （請查看商品）商案互惠，提供4色 (廠商提供)(依流量可自行報價，…" at bounding box center [875, 121] width 1057 height 71
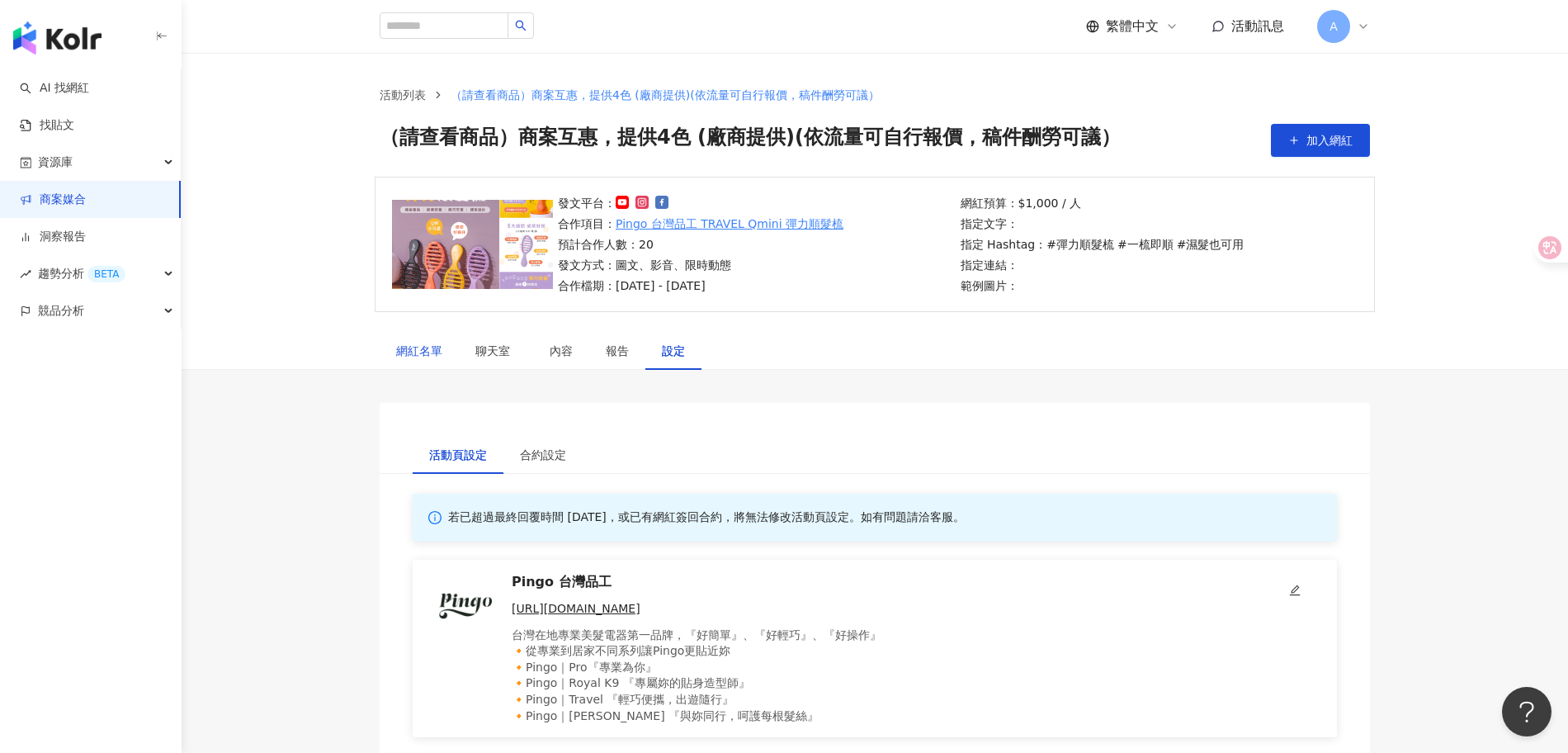
click at [408, 349] on div "網紅名單" at bounding box center [419, 351] width 46 height 18
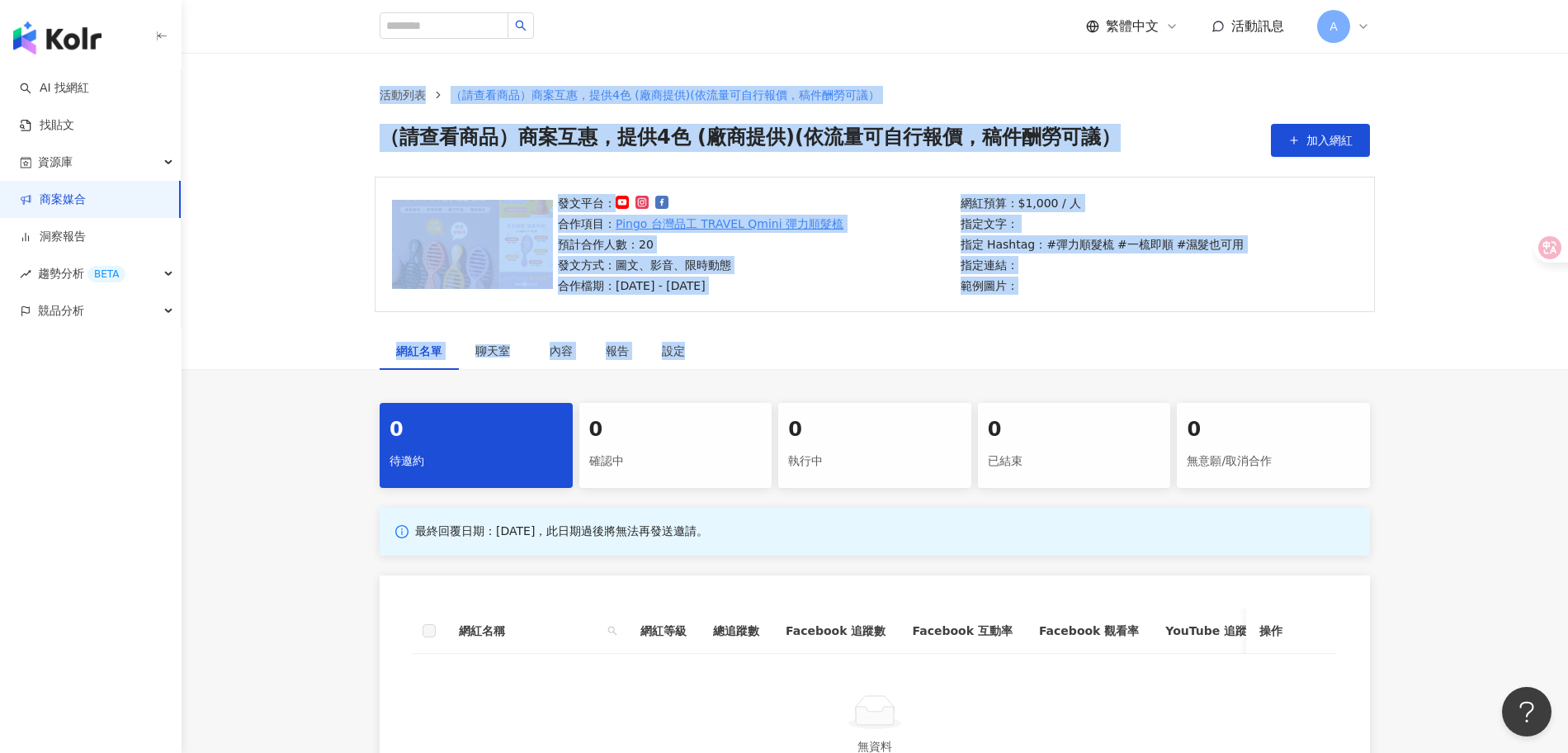
drag, startPoint x: 814, startPoint y: 350, endPoint x: 347, endPoint y: 93, distance: 533.0
click at [347, 93] on main "活動列表 （請查看商品）商案互惠，提供4色 (廠商提供)(依流量可自行報價，稿件酬勞可議） （請查看商品）商案互惠，提供4色 (廠商提供)(依流量可自行報價，…" at bounding box center [874, 439] width 1386 height 773
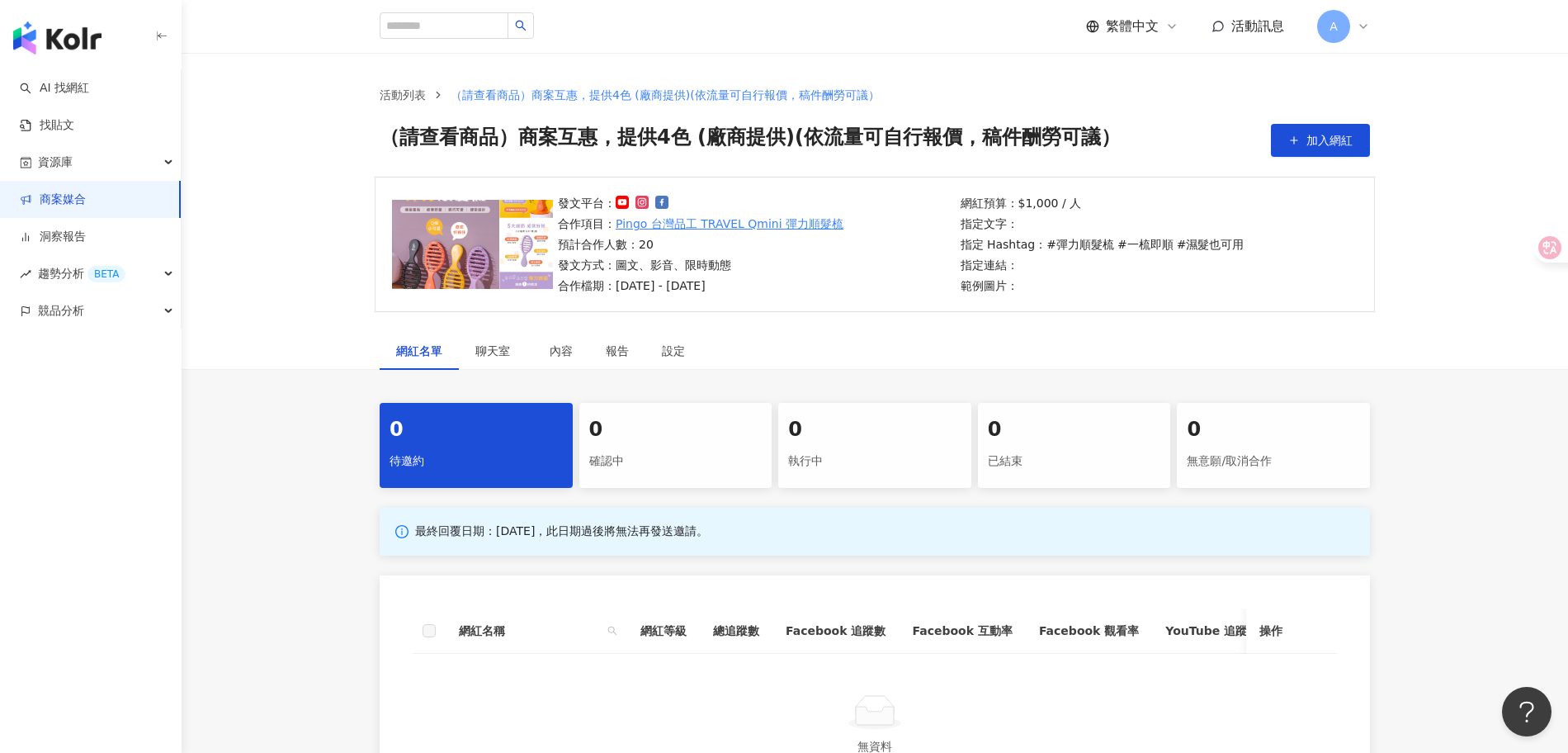
click at [345, 104] on div "活動列表 （請查看商品）商案互惠，提供4色 (廠商提供)(依流量可自行報價，稿件酬勞可議） （請查看商品）商案互惠，提供4色 (廠商提供)(依流量可自行報價，…" at bounding box center [874, 115] width 1386 height 124
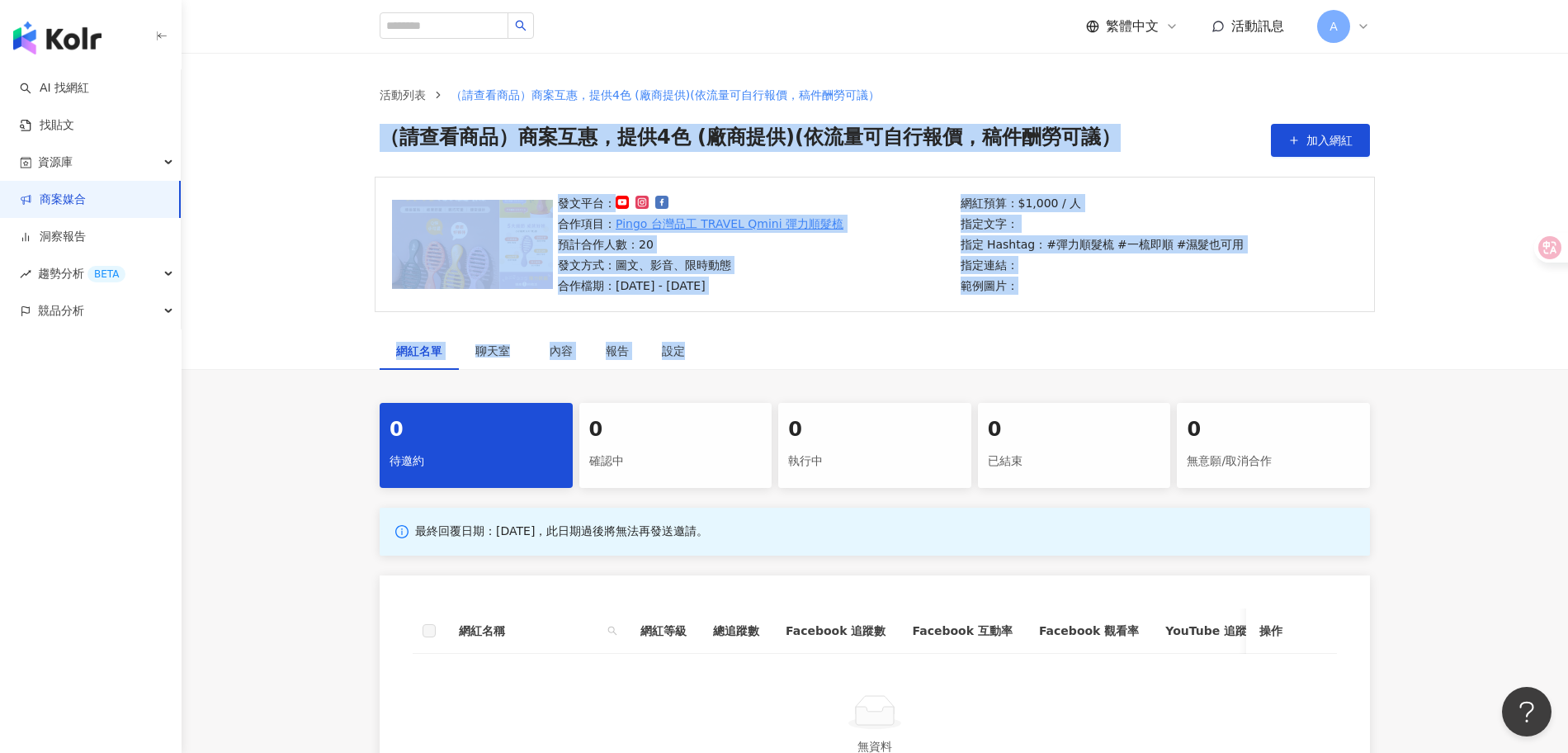
drag, startPoint x: 819, startPoint y: 359, endPoint x: 347, endPoint y: 119, distance: 529.5
click at [347, 119] on main "活動列表 （請查看商品）商案互惠，提供4色 (廠商提供)(依流量可自行報價，稿件酬勞可議） （請查看商品）商案互惠，提供4色 (廠商提供)(依流量可自行報價，…" at bounding box center [874, 439] width 1386 height 773
click at [818, 356] on div "網紅名單 聊天室 內容 報告 設定" at bounding box center [875, 351] width 1057 height 38
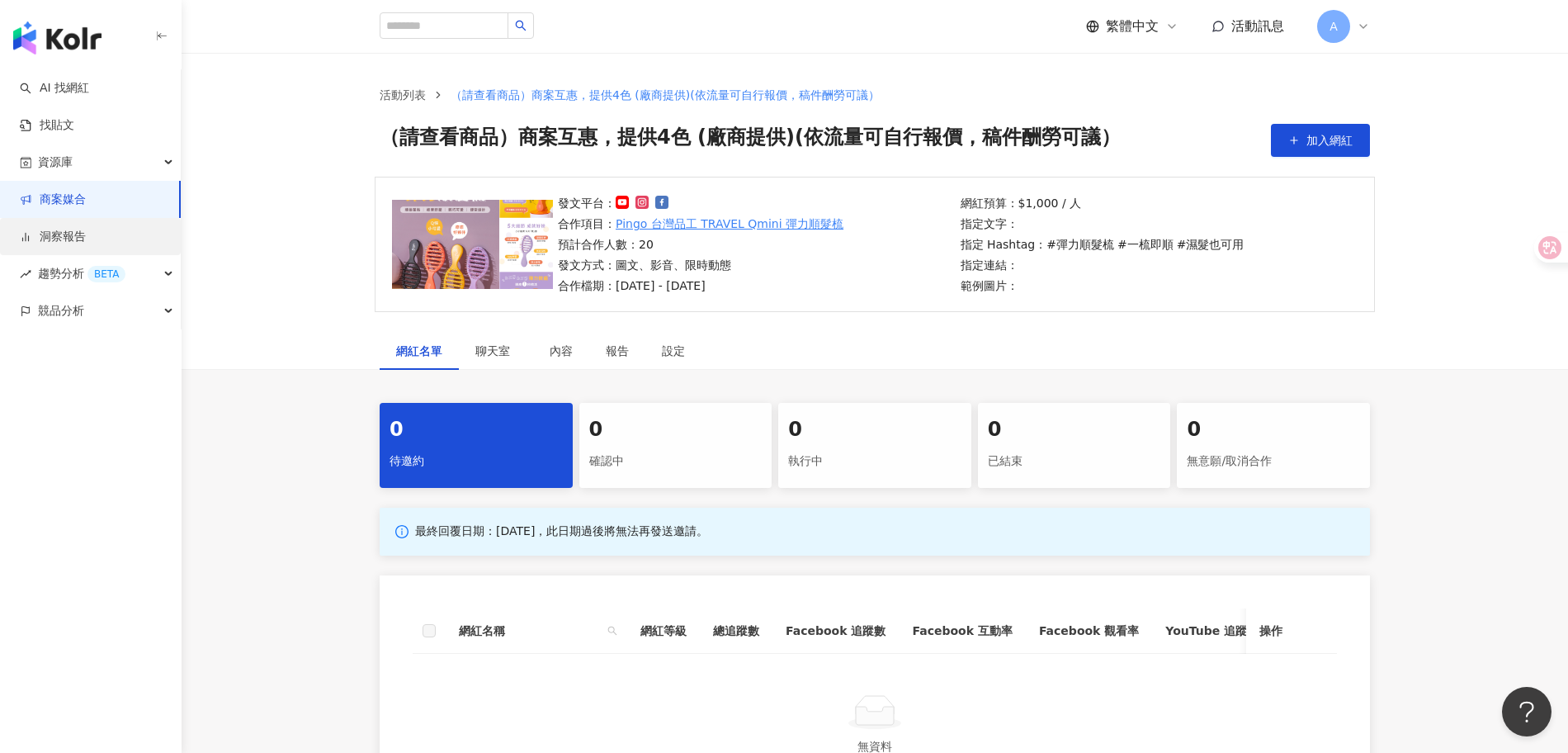
click at [86, 245] on link "洞察報告" at bounding box center [53, 237] width 66 height 16
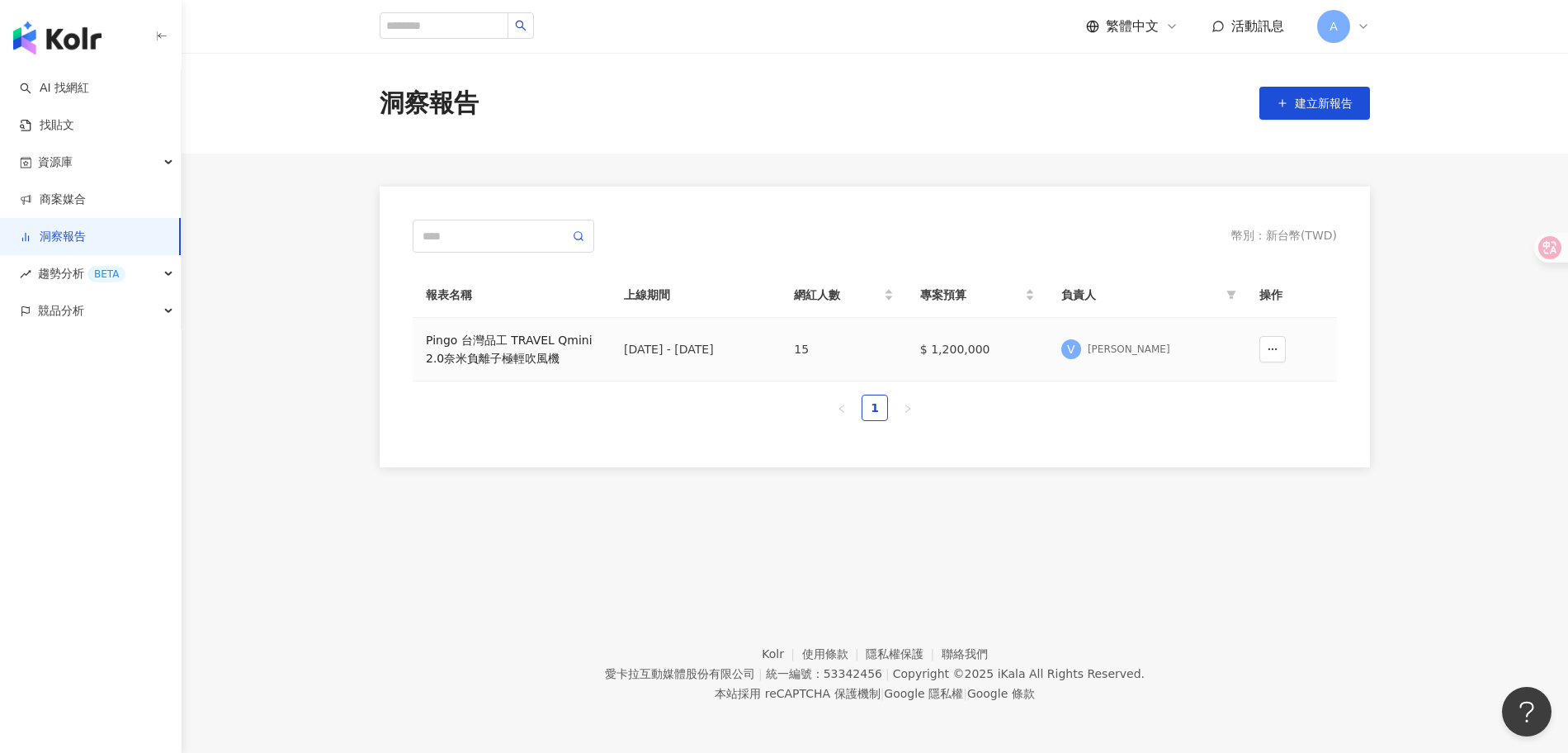
click at [551, 351] on div "Pingo 台灣品工 TRAVEL Qmini 2.0奈米負離子極輕吹風機" at bounding box center [511, 350] width 172 height 36
